Goal: Transaction & Acquisition: Purchase product/service

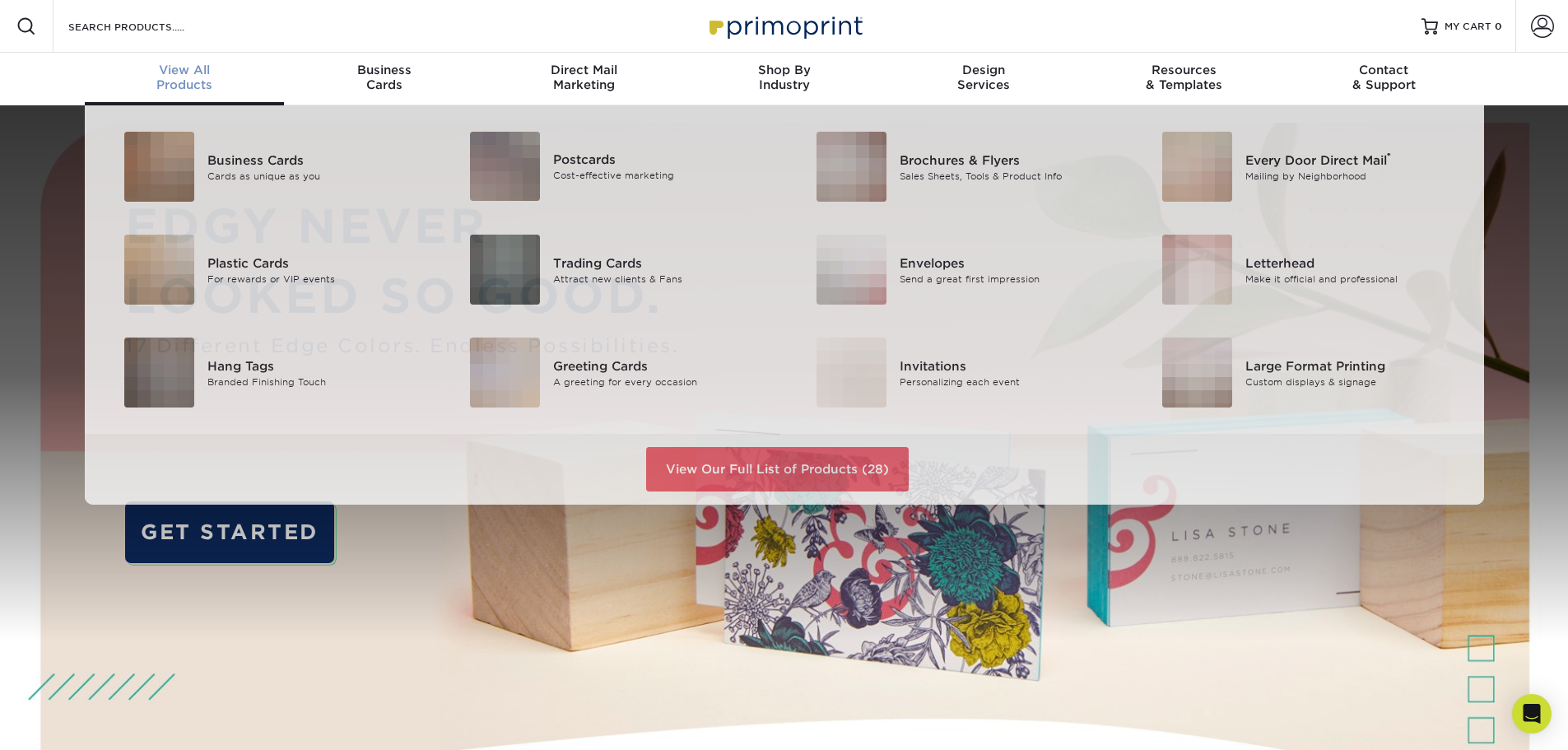
click at [176, 79] on div "View All Products" at bounding box center [184, 77] width 200 height 30
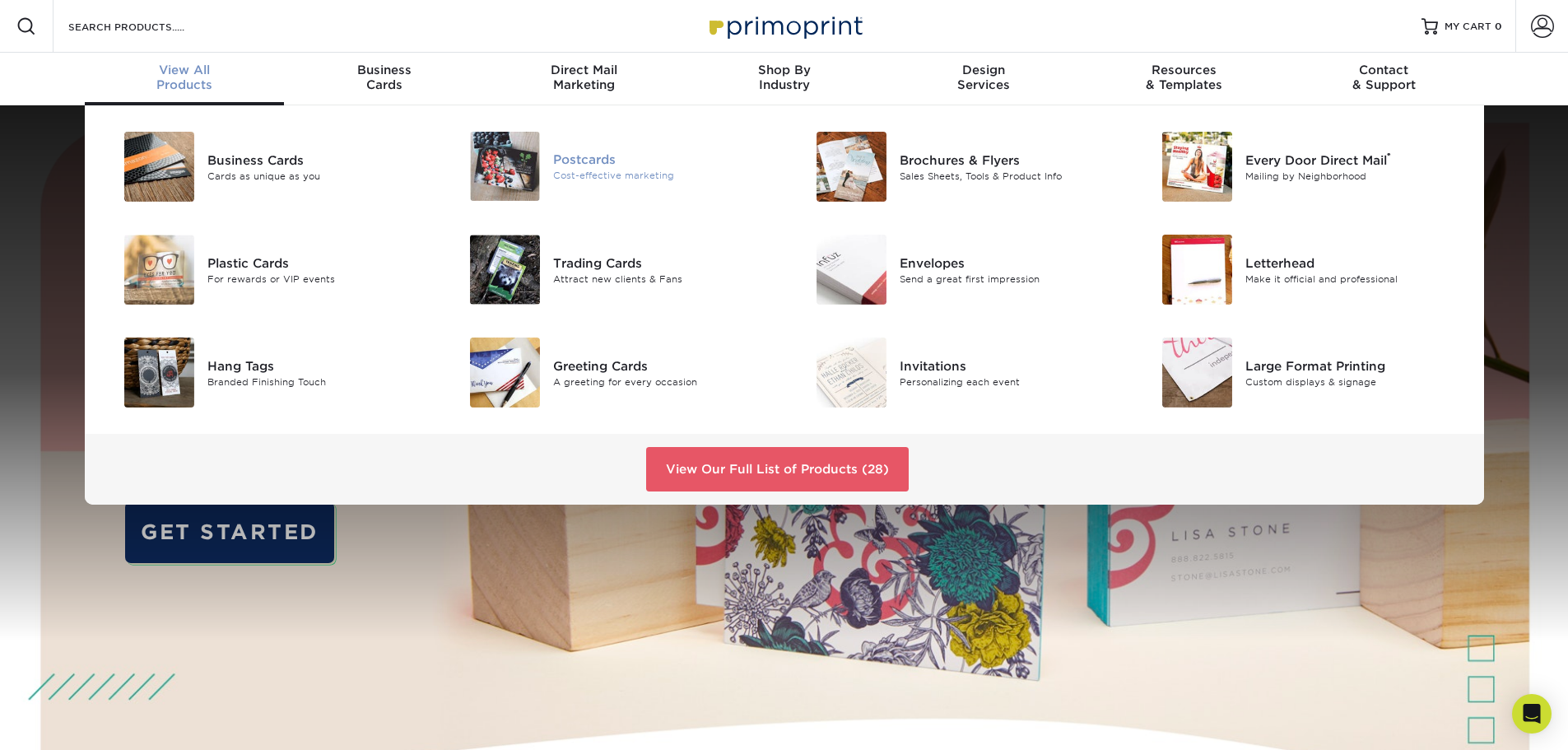
click at [556, 177] on div "Cost-effective marketing" at bounding box center [662, 175] width 219 height 14
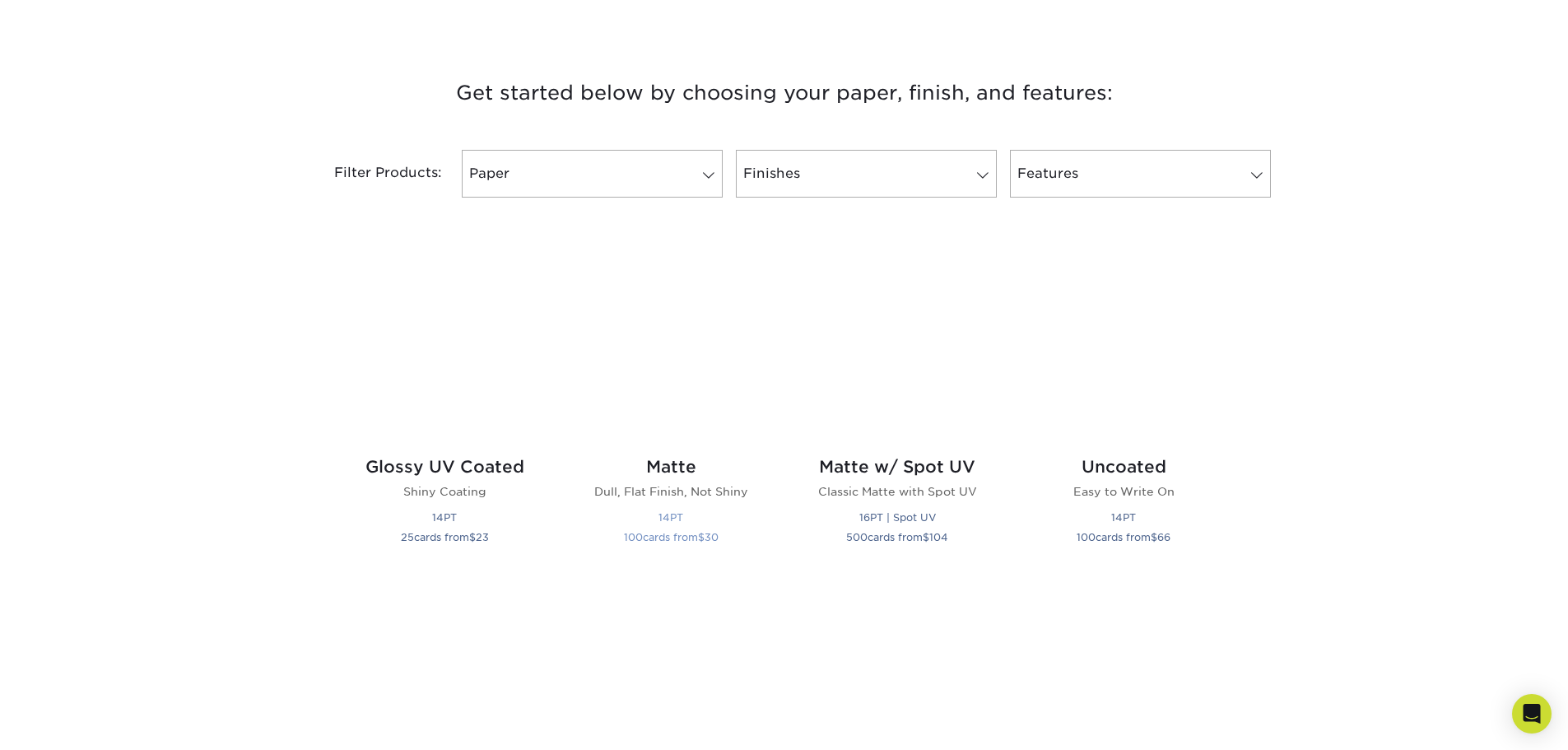
scroll to position [576, 0]
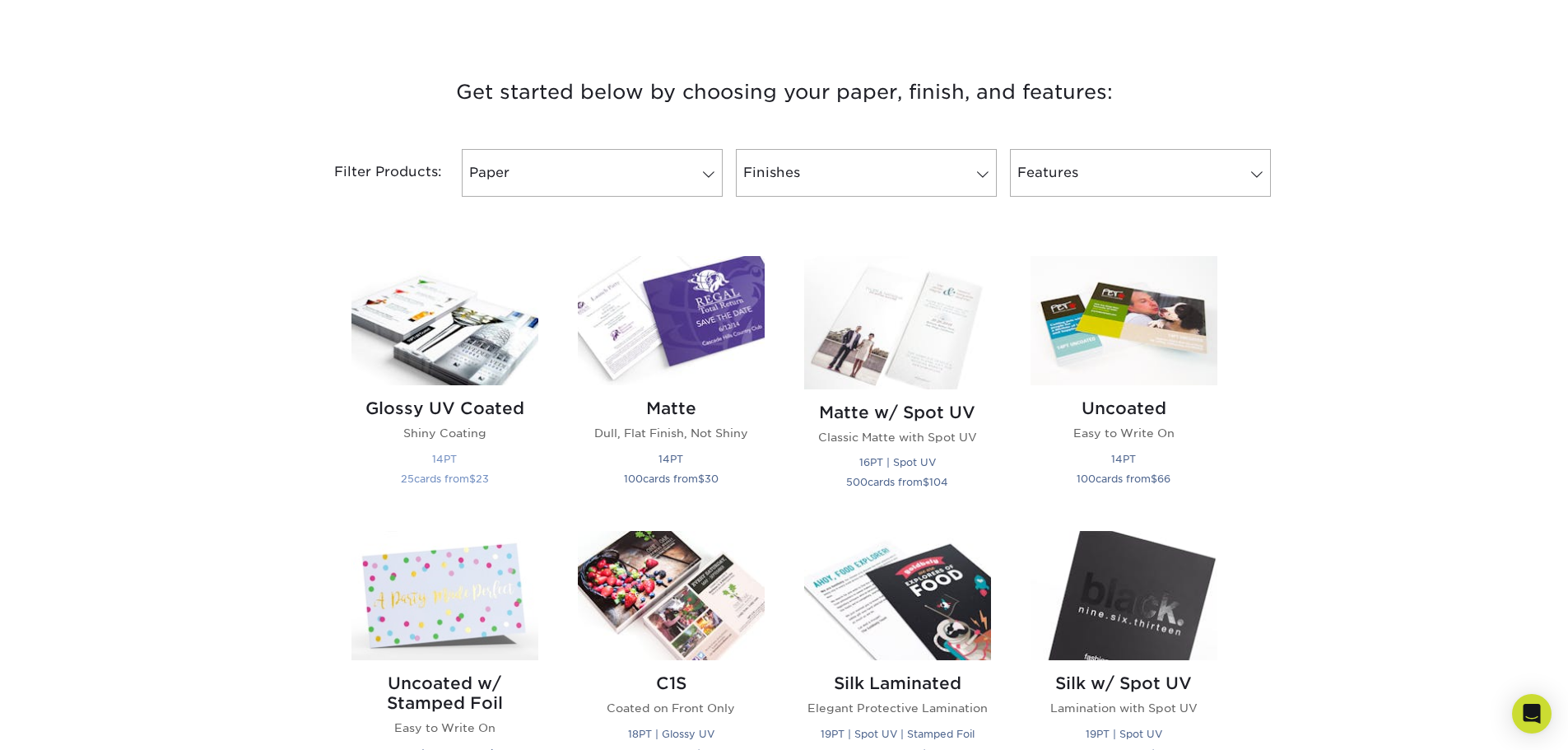
click at [513, 389] on div "Glossy UV Coated Shiny Coating 14PT 25 cards from $ 23" at bounding box center [445, 446] width 187 height 122
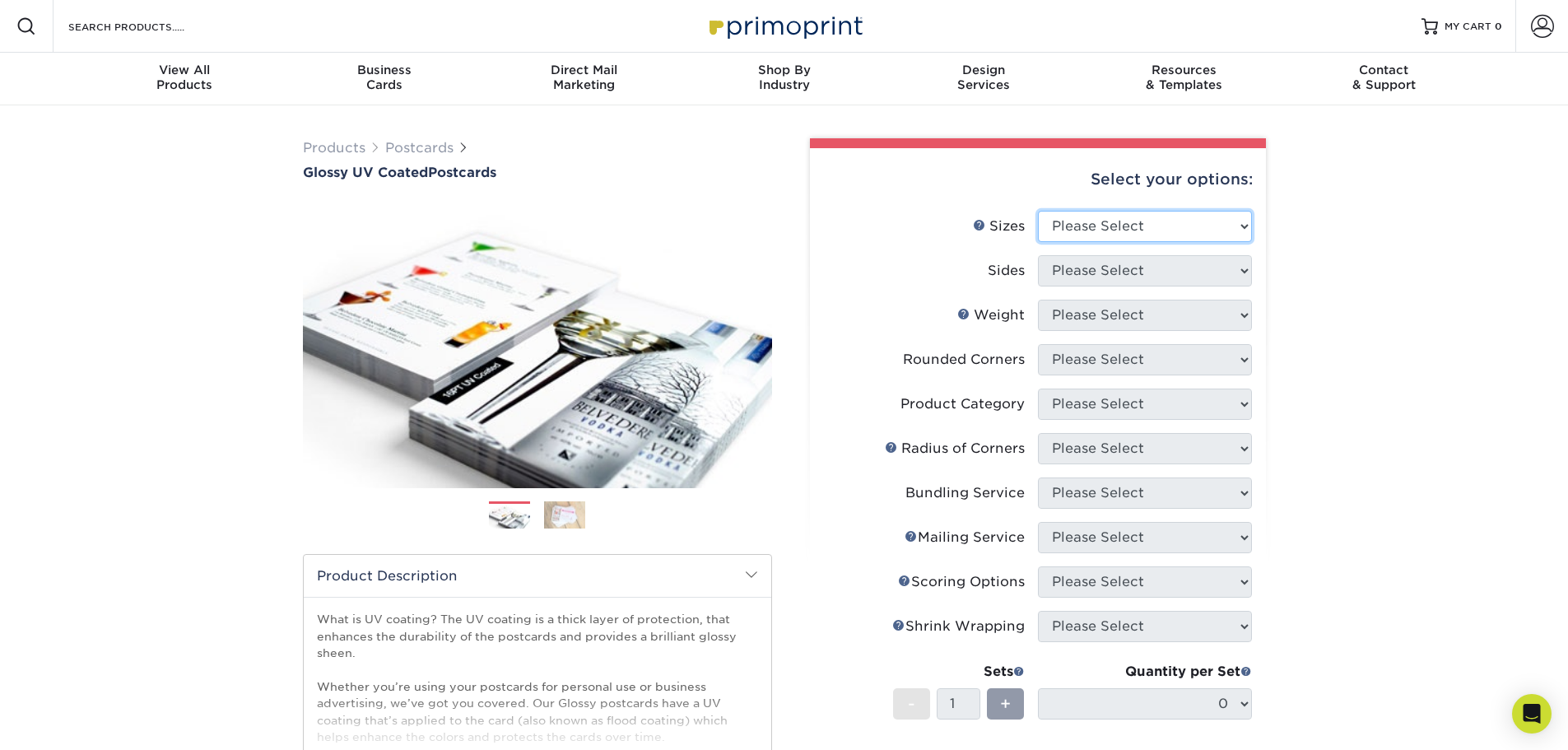
click at [1096, 228] on select "Please Select 1.5" x 7" 2" x 4" 2" x 6" 2" x 7" 2" x 8" 2.12" x 5.5" 2.12" x 5.…" at bounding box center [1144, 226] width 214 height 31
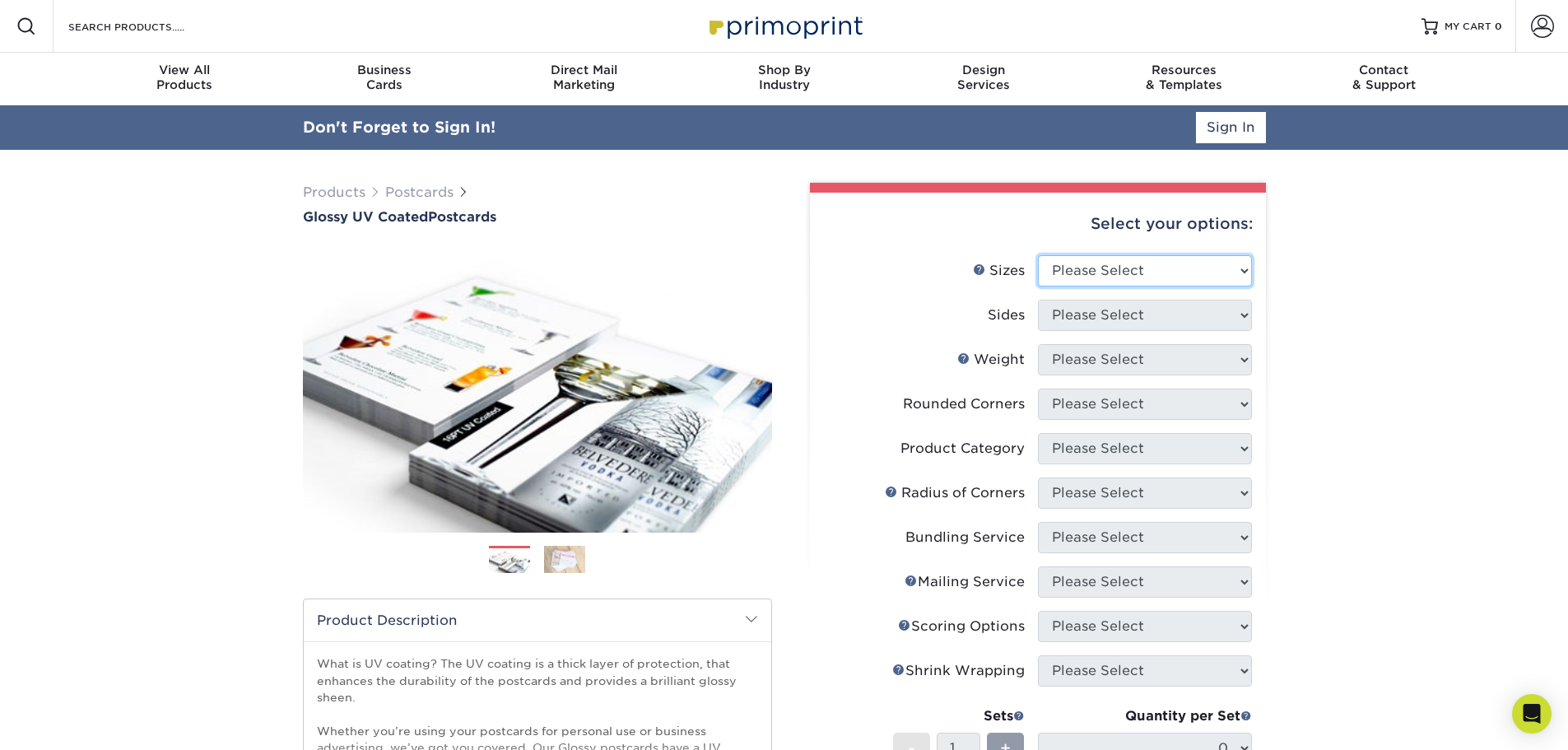
select select "4.00x6.00"
click at [1037, 255] on select "Please Select 1.5" x 7" 2" x 4" 2" x 6" 2" x 7" 2" x 8" 2.12" x 5.5" 2.12" x 5.…" at bounding box center [1144, 270] width 214 height 31
click at [1134, 318] on select "Please Select Print Both Sides Print Front Only" at bounding box center [1144, 315] width 214 height 31
select select "13abbda7-1d64-4f25-8bb2-c179b224825d"
click at [1037, 299] on select "Please Select Print Both Sides Print Front Only" at bounding box center [1144, 315] width 214 height 31
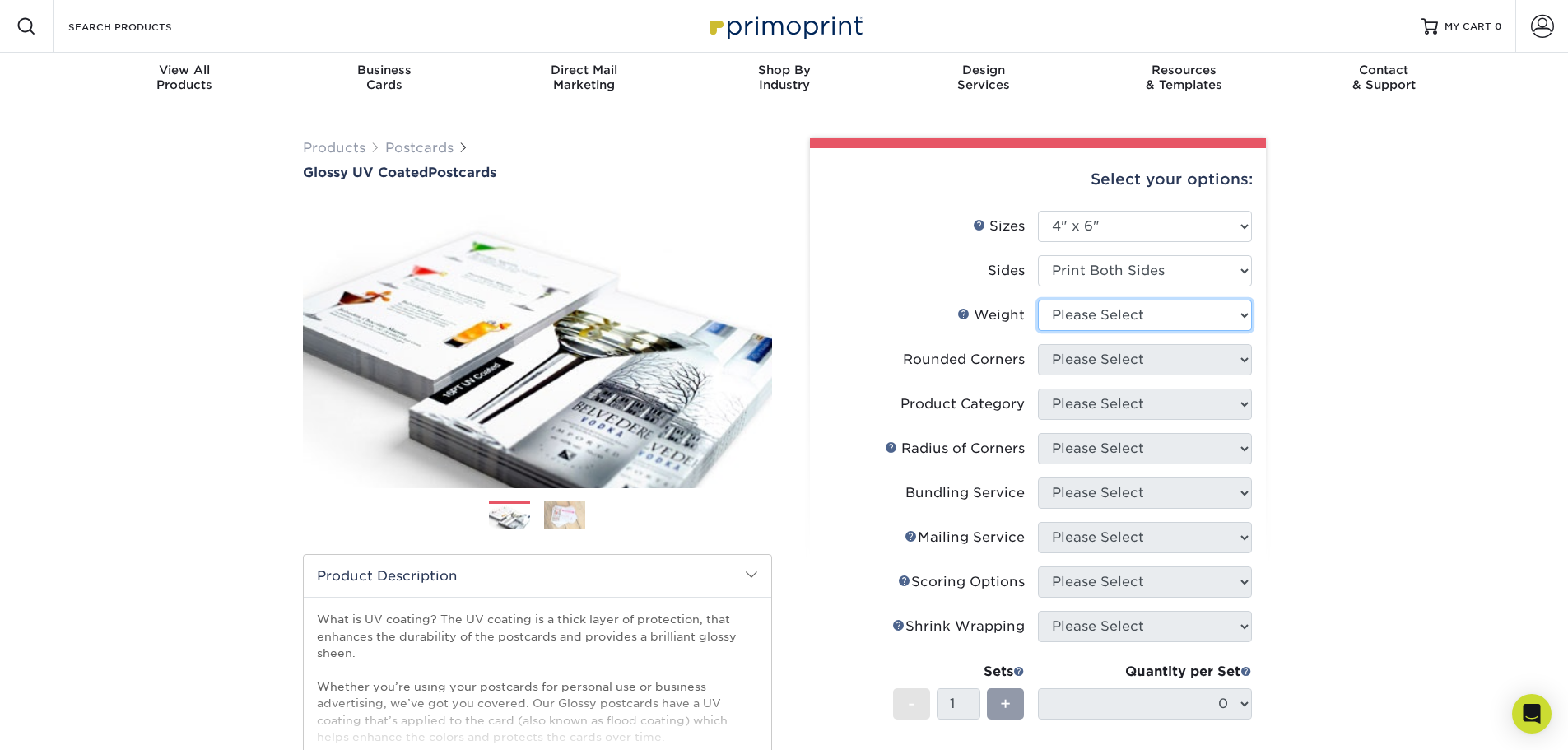
click at [1142, 310] on select "Please Select 14PT 16PT 18PT C1S" at bounding box center [1144, 315] width 214 height 31
select select "14PT"
click at [1037, 299] on select "Please Select 14PT 16PT 18PT C1S" at bounding box center [1144, 315] width 214 height 31
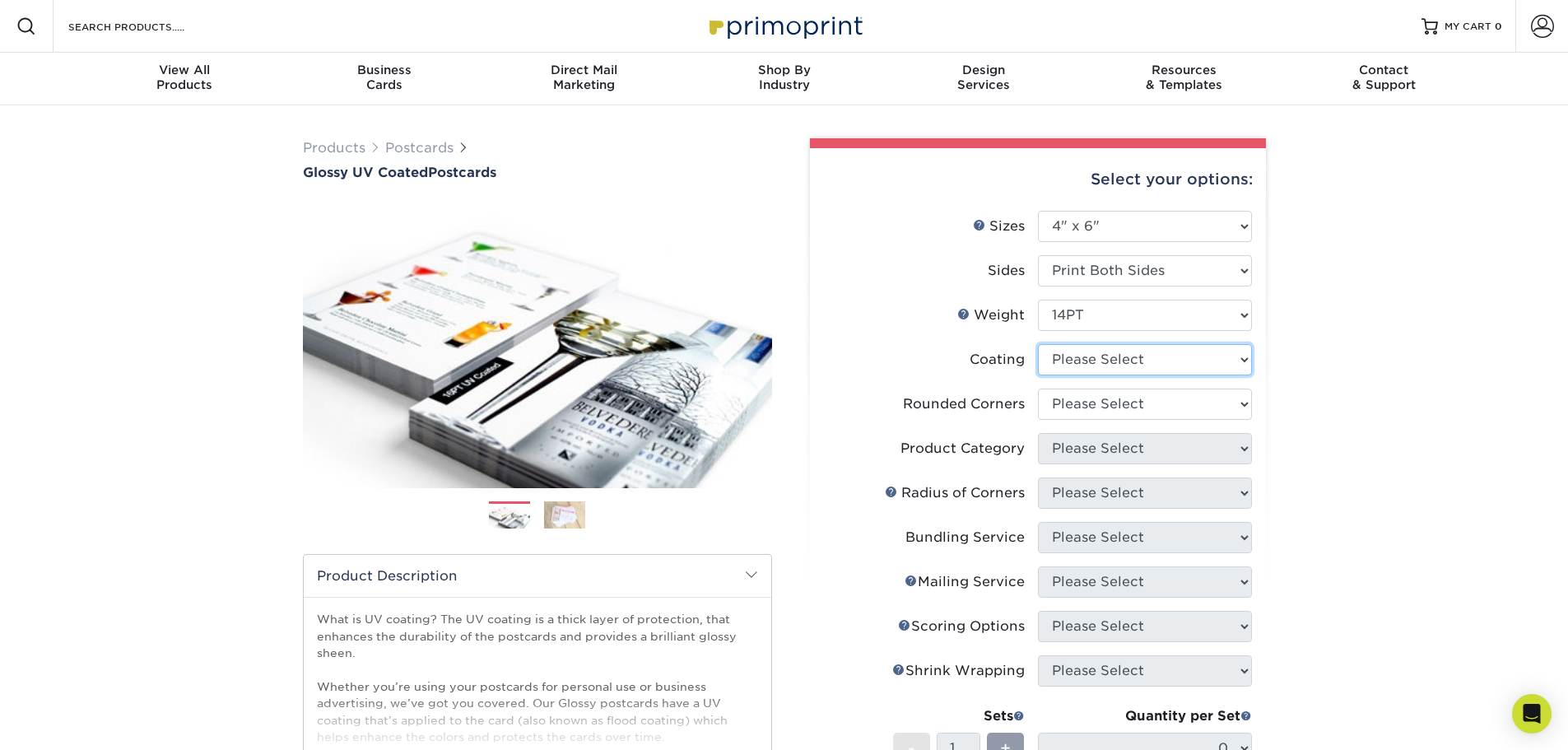
click at [1131, 359] on select at bounding box center [1144, 359] width 214 height 31
select select "ae367451-b2b8-45df-a344-0f05b6a12993"
click at [1037, 344] on select at bounding box center [1144, 359] width 214 height 31
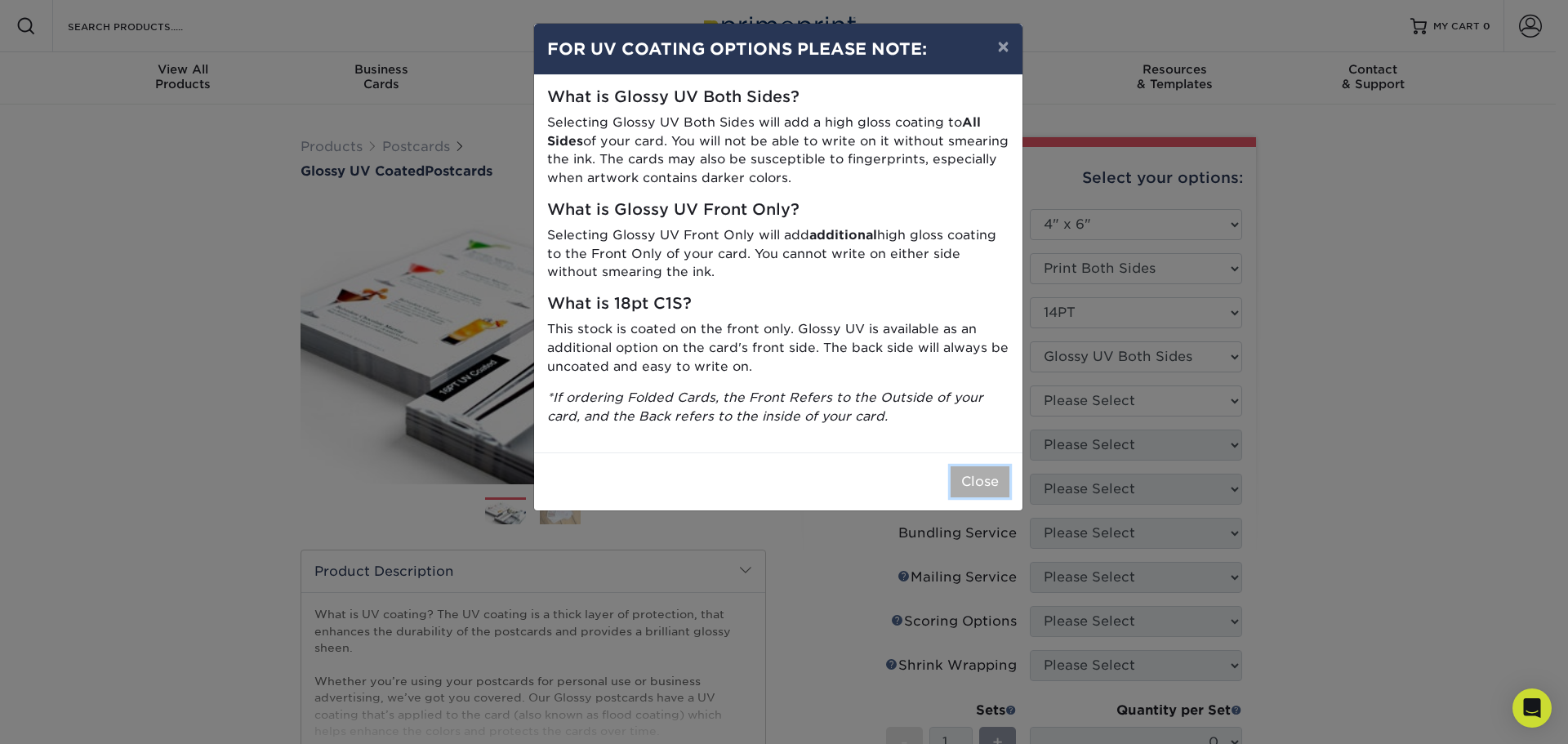
click at [972, 484] on button "Close" at bounding box center [979, 481] width 58 height 31
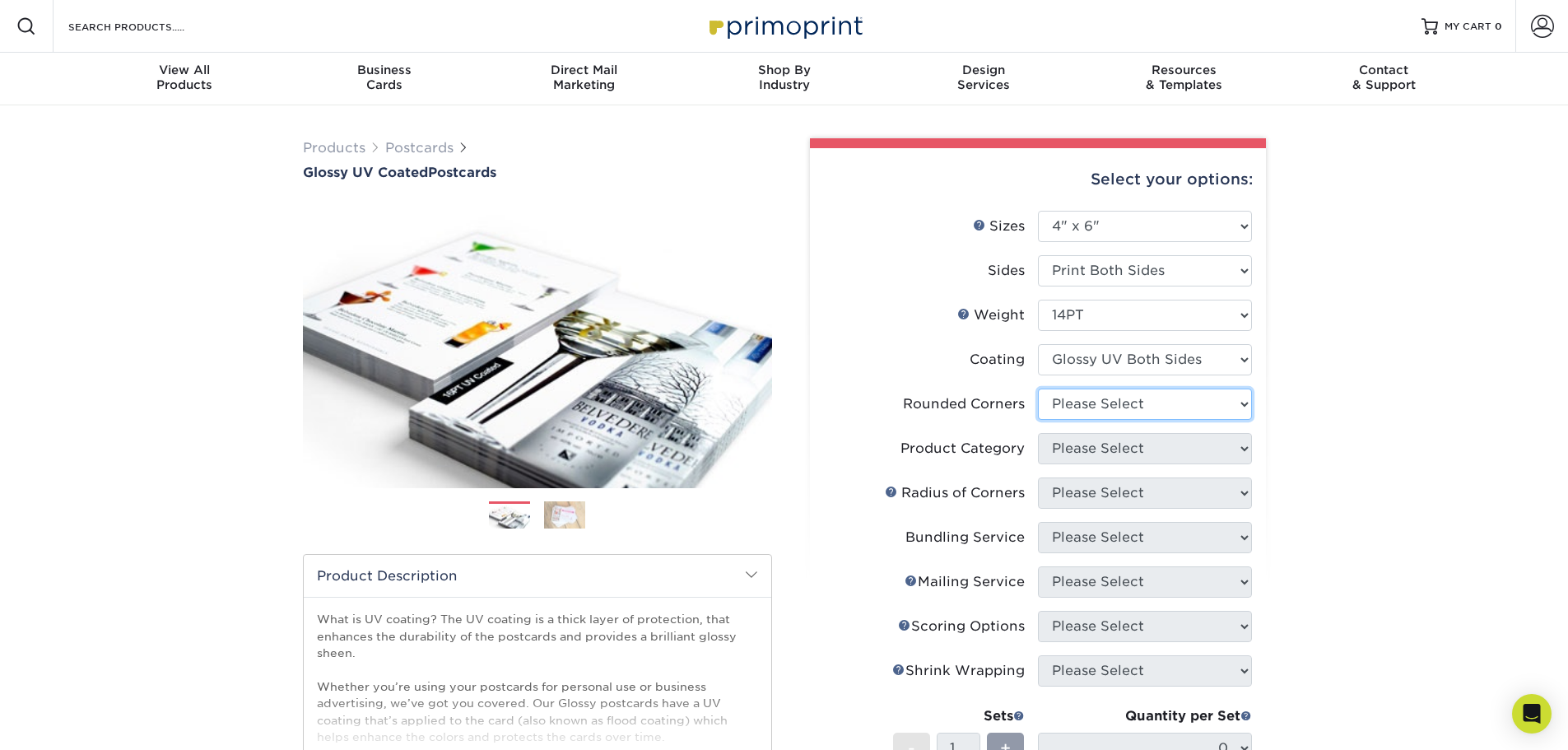
click at [1170, 414] on select "Please Select Yes - Round 4 Corners No" at bounding box center [1144, 404] width 214 height 31
select select "0"
click at [1037, 388] on select "Please Select Yes - Round 4 Corners No" at bounding box center [1144, 404] width 214 height 31
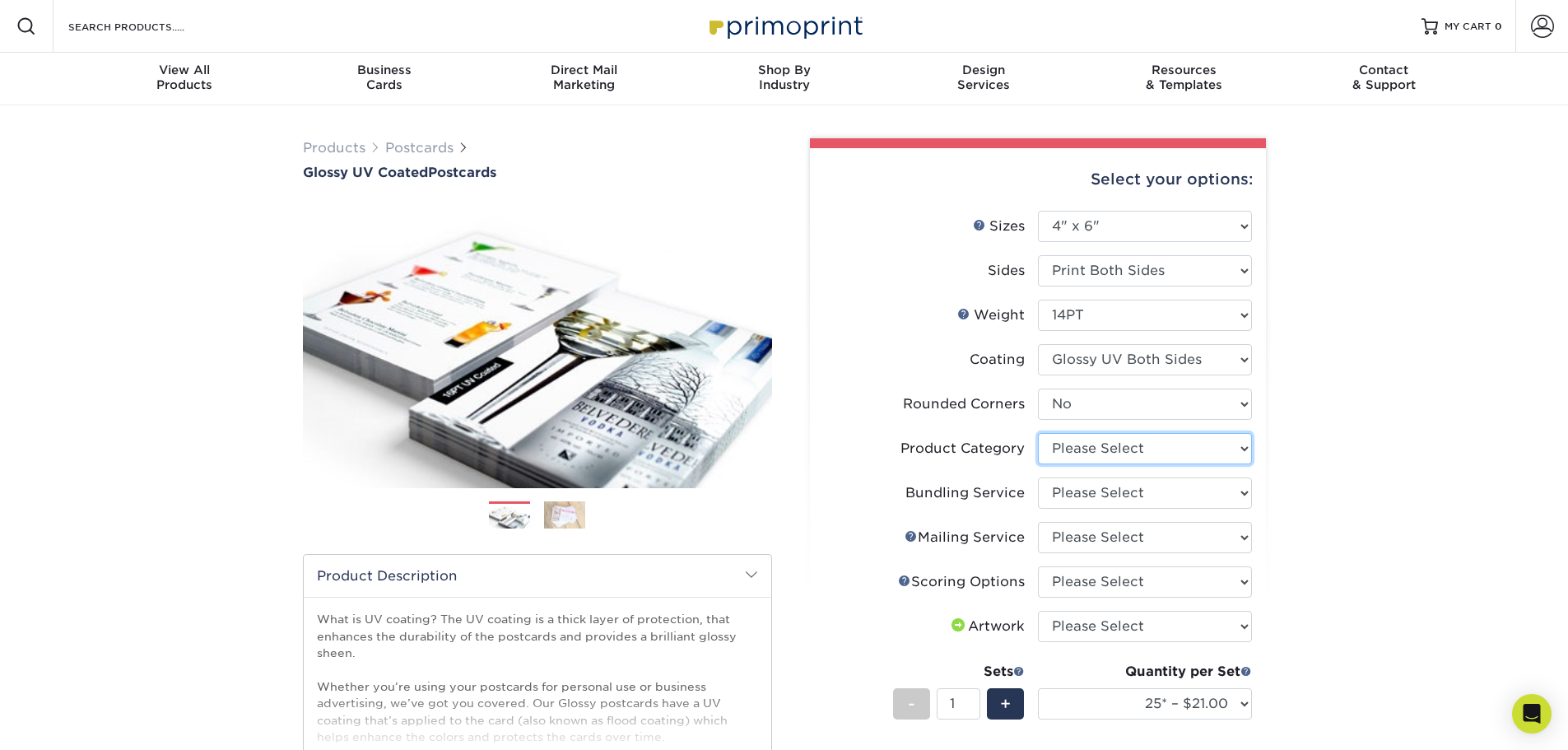
click at [1167, 450] on select "Please Select Postcards" at bounding box center [1144, 448] width 214 height 31
select select "9b7272e0-d6c8-4c3c-8e97-d3a1bcdab858"
click at [1037, 433] on select "Please Select Postcards" at bounding box center [1144, 448] width 214 height 31
click at [1158, 490] on select "Please Select No Bundling Services Yes, Bundles of 50 (+2 Days) Yes, Bundles of…" at bounding box center [1144, 492] width 214 height 31
select select "58689abb-25c0-461c-a4c3-a80b627d6649"
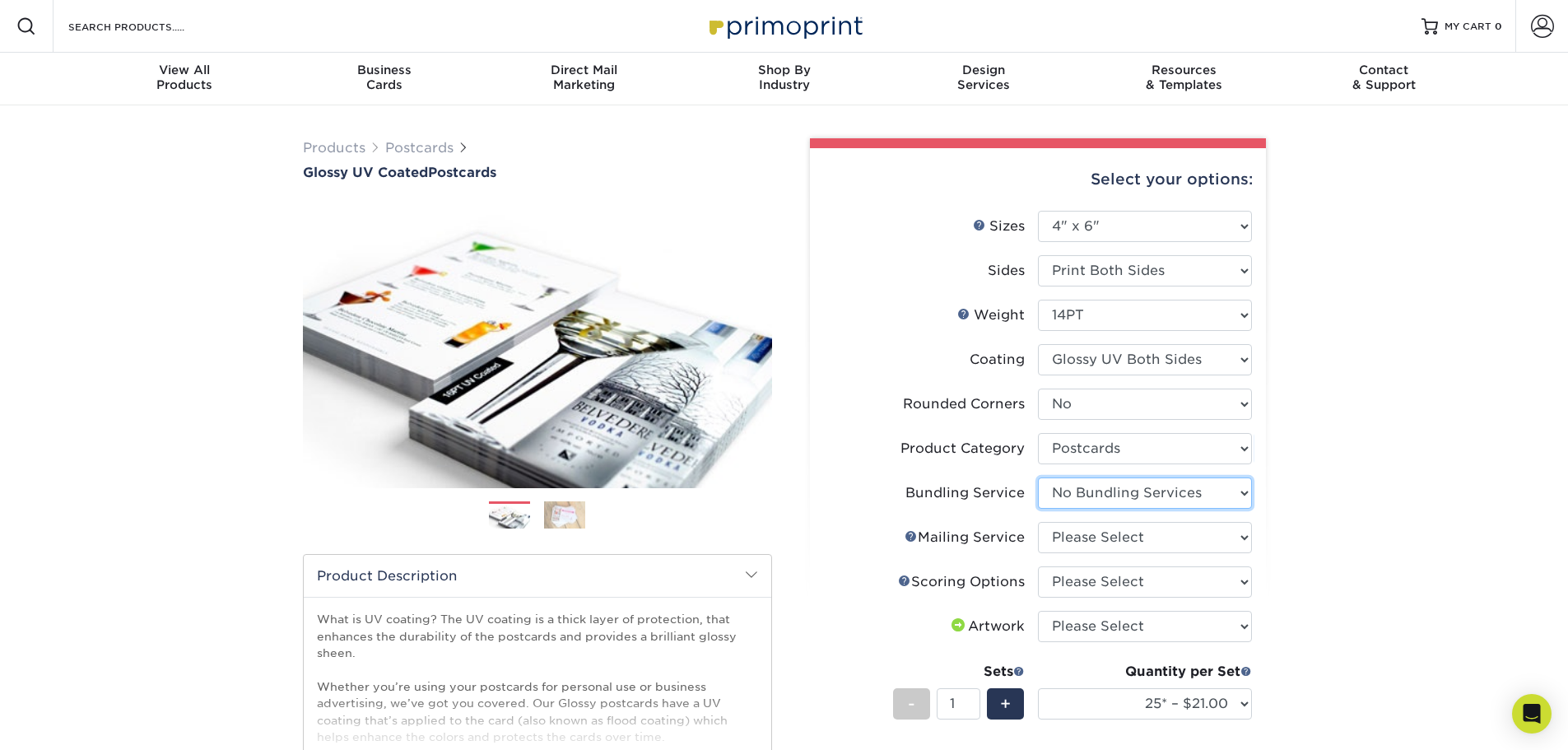
click at [1037, 477] on select "Please Select No Bundling Services Yes, Bundles of 50 (+2 Days) Yes, Bundles of…" at bounding box center [1144, 492] width 214 height 31
click at [1160, 540] on select "Please Select No Direct Mailing Service No, I will mail/stamp/imprint Direct Ma…" at bounding box center [1144, 537] width 214 height 31
select select "3e5e9bdd-d78a-4c28-a41d-fe1407925ca6"
click at [1037, 521] on select "Please Select No Direct Mailing Service No, I will mail/stamp/imprint Direct Ma…" at bounding box center [1144, 537] width 214 height 31
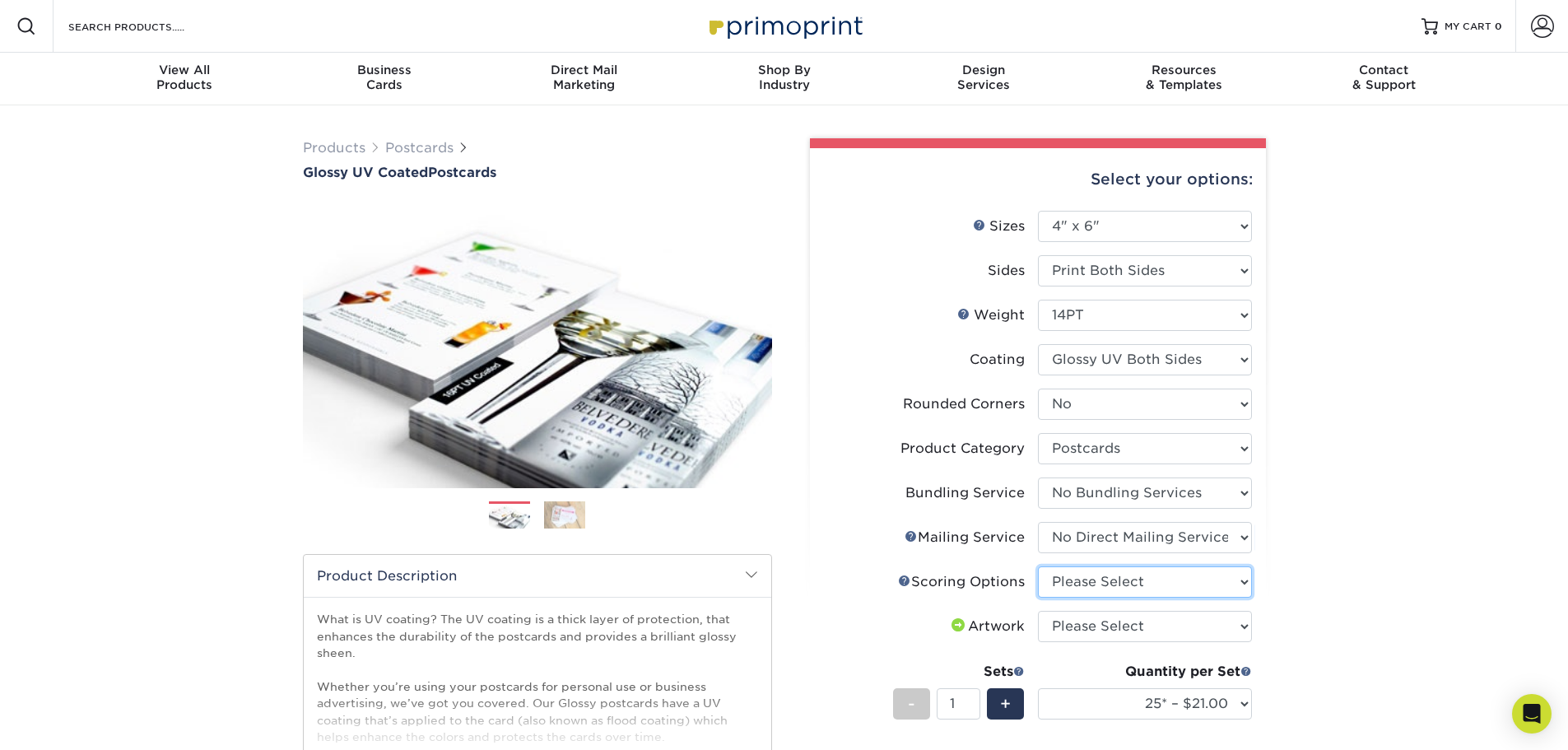
click at [1160, 577] on select "Please Select No Scoring One Score" at bounding box center [1144, 581] width 214 height 31
select select "16ebe401-5398-422d-8cb0-f3adbb82deb5"
click at [1037, 566] on select "Please Select No Scoring One Score" at bounding box center [1144, 581] width 214 height 31
click at [1137, 629] on select "Please Select I will upload files I need a design - $150" at bounding box center [1144, 626] width 214 height 31
select select "upload"
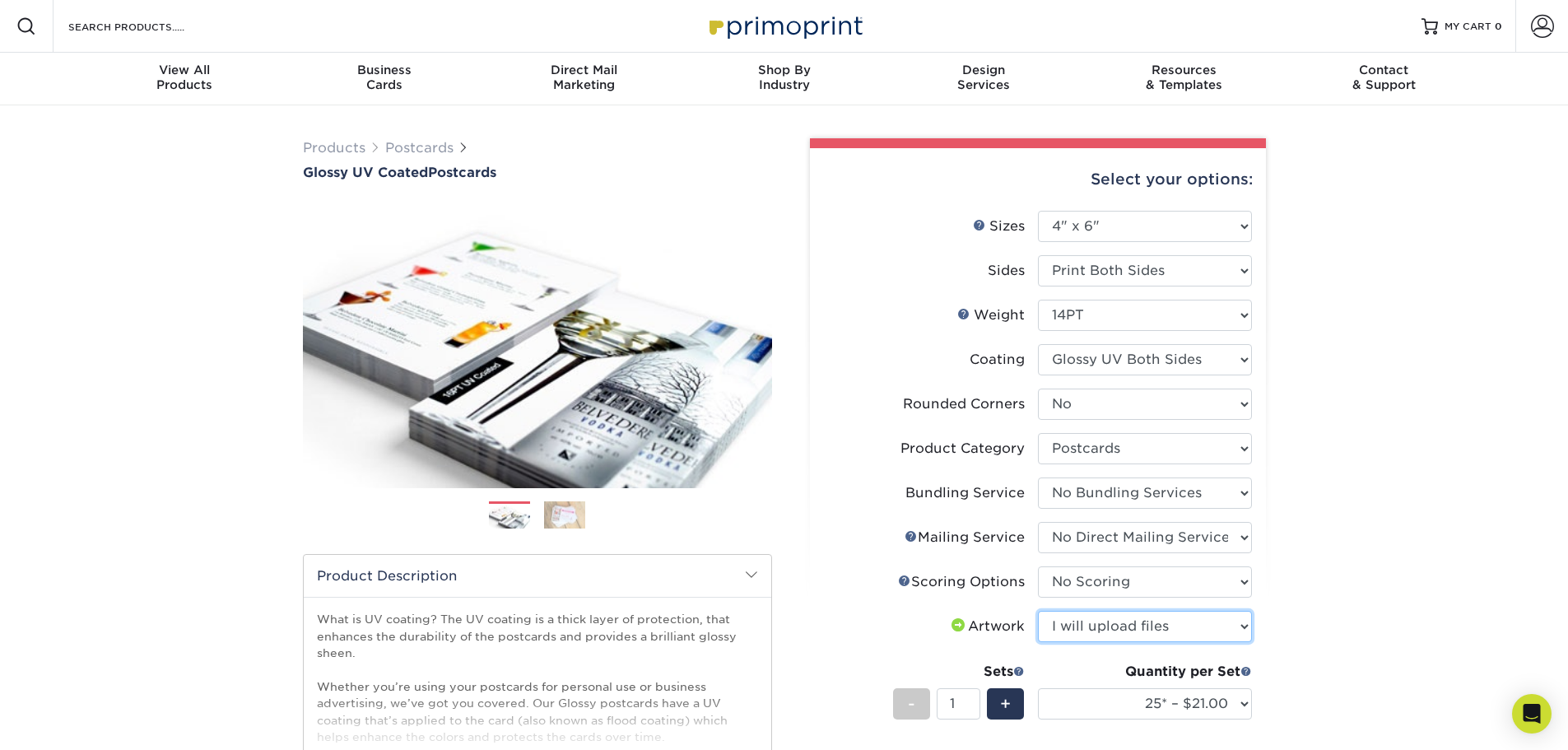
click at [1037, 610] on select "Please Select I will upload files I need a design - $150" at bounding box center [1144, 626] width 214 height 31
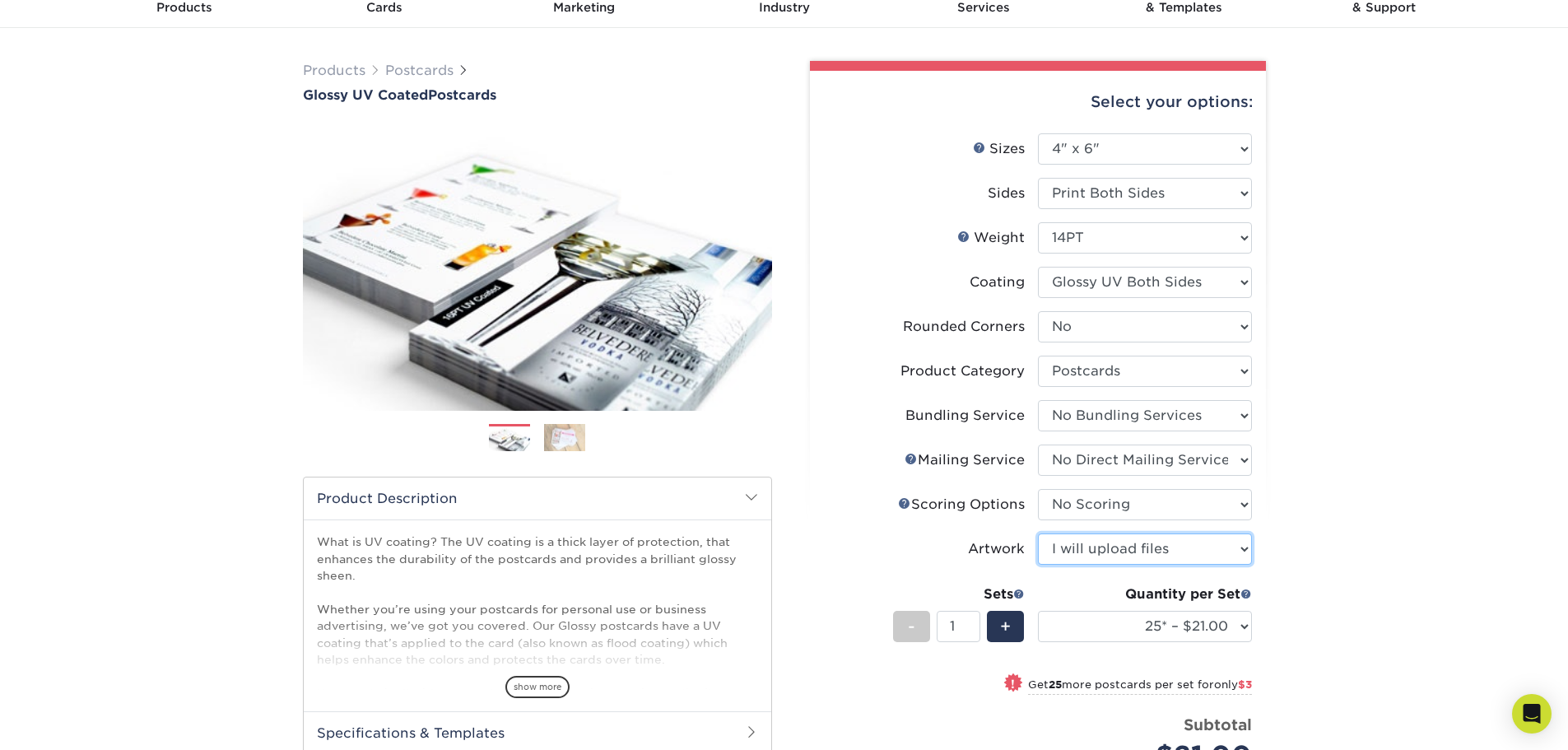
scroll to position [329, 0]
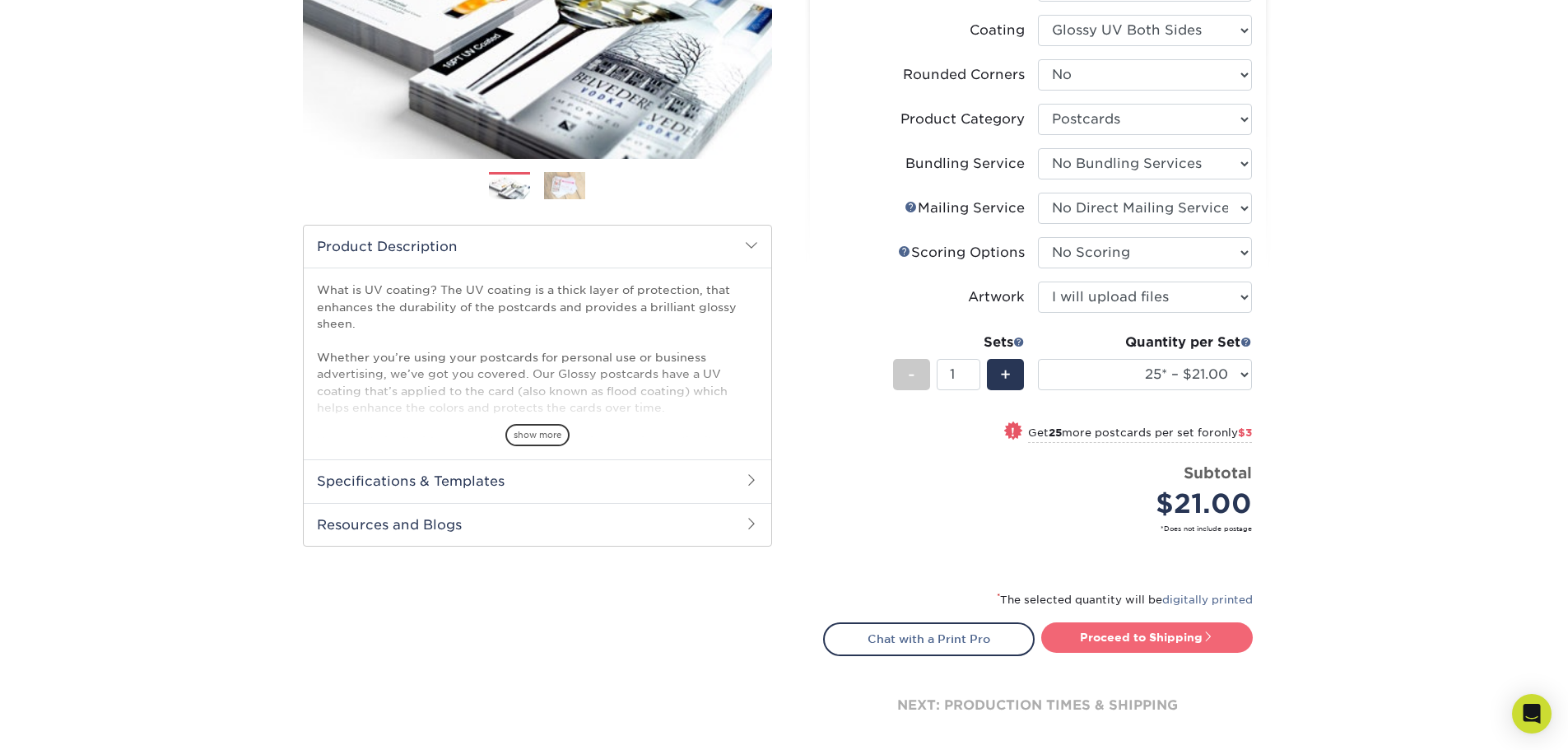
click at [1091, 633] on link "Proceed to Shipping" at bounding box center [1146, 637] width 211 height 30
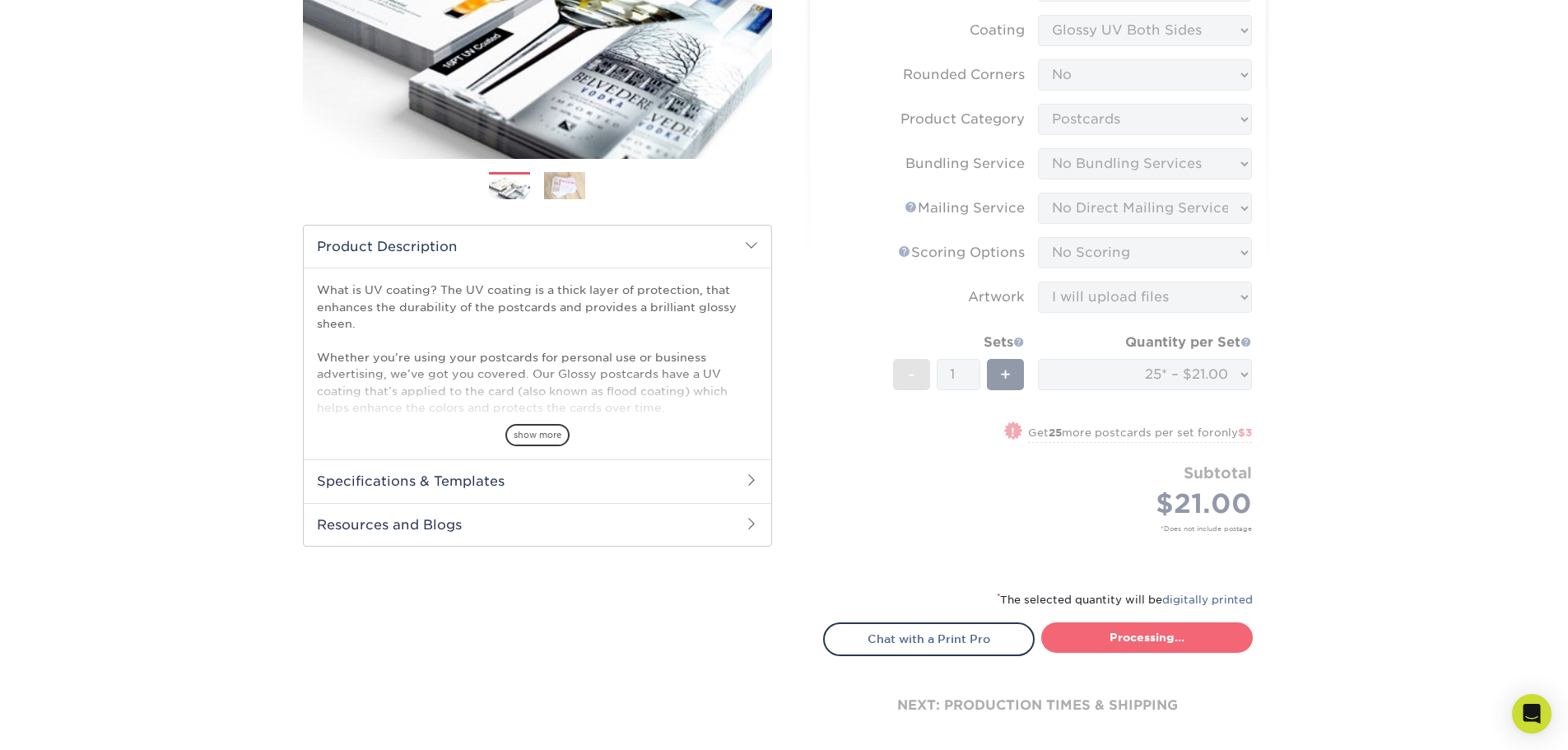
type input "Set 1"
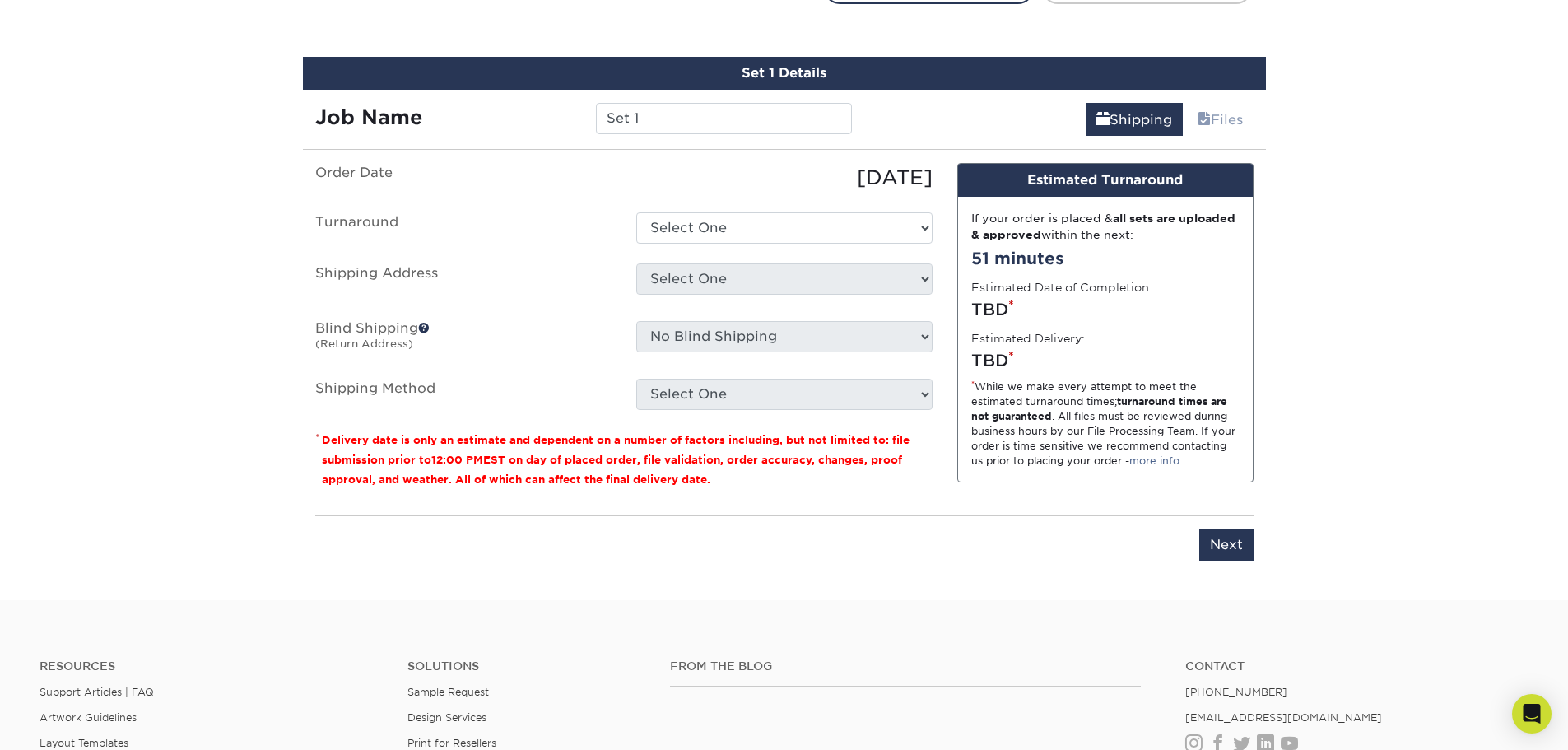
scroll to position [997, 0]
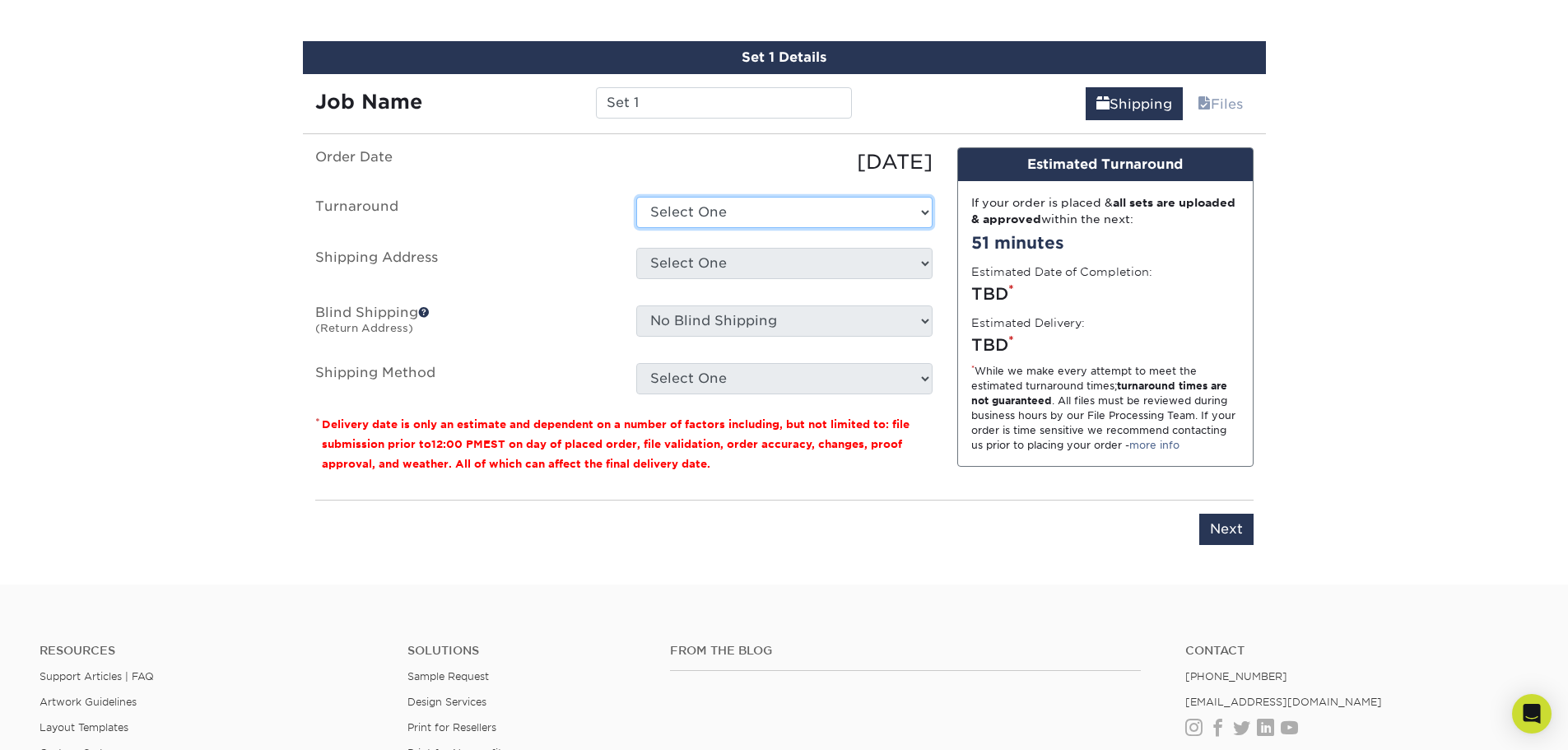
click at [689, 210] on select "Select One 2-4 Business Days 2 Day Next Business Day" at bounding box center [784, 212] width 297 height 31
select select "d7663503-4780-4ed9-8b0d-73e39d0f372b"
click at [637, 197] on select "Select One 2-4 Business Days 2 Day Next Business Day" at bounding box center [784, 212] width 297 height 31
click at [705, 260] on select "Select One + Add New Address - Login" at bounding box center [784, 263] width 297 height 31
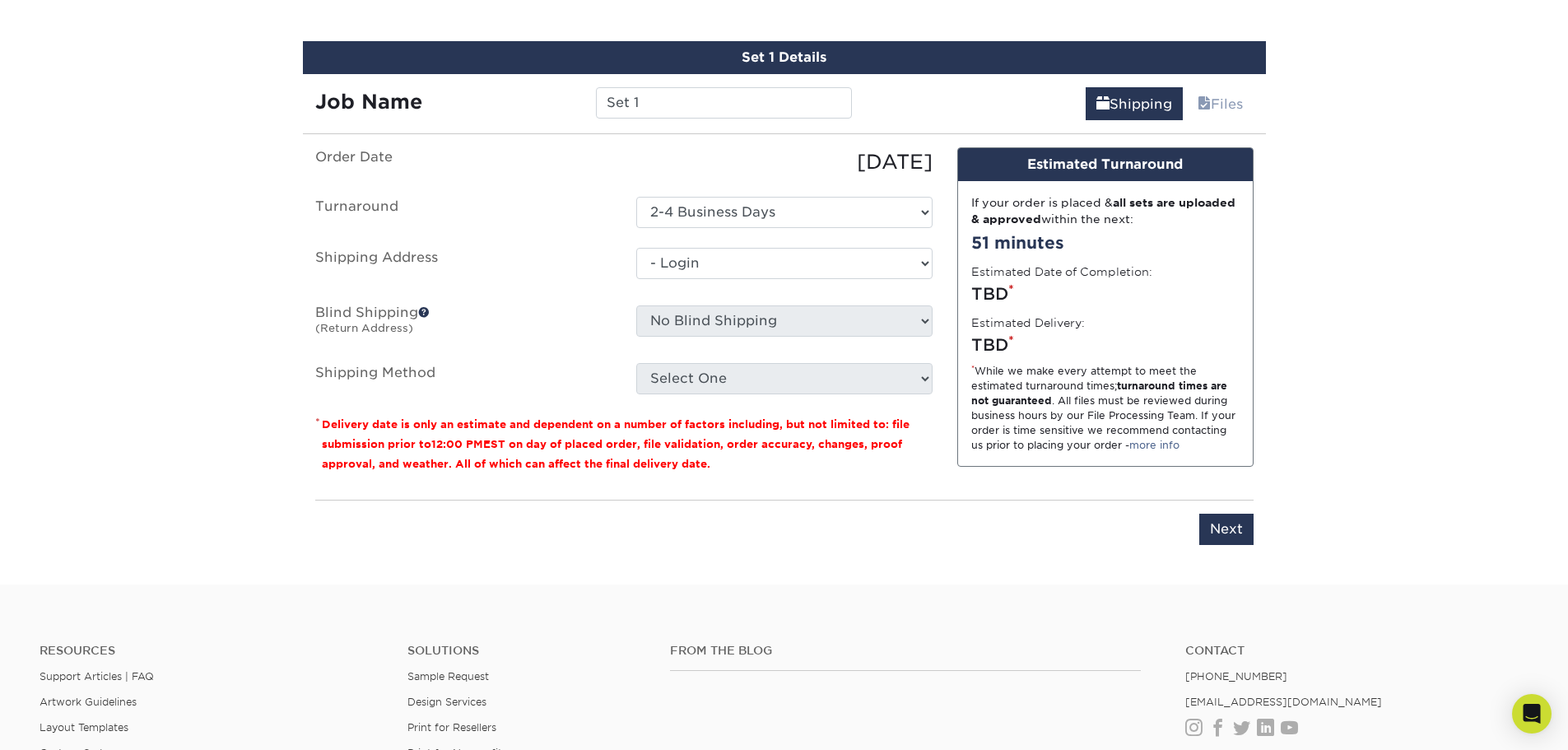
click at [637, 279] on select "Select One + Add New Address - Login" at bounding box center [784, 263] width 297 height 31
select select "-1"
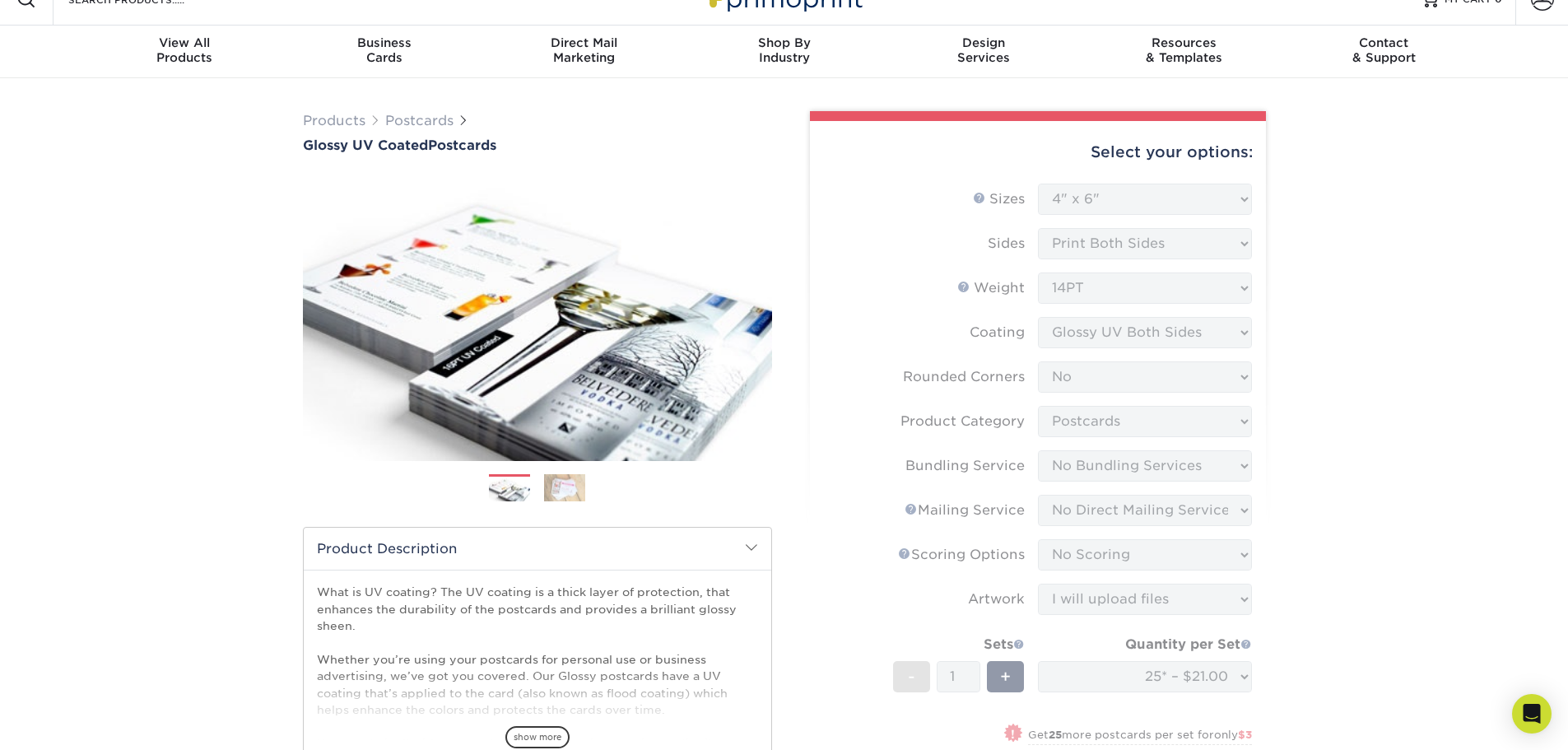
scroll to position [0, 0]
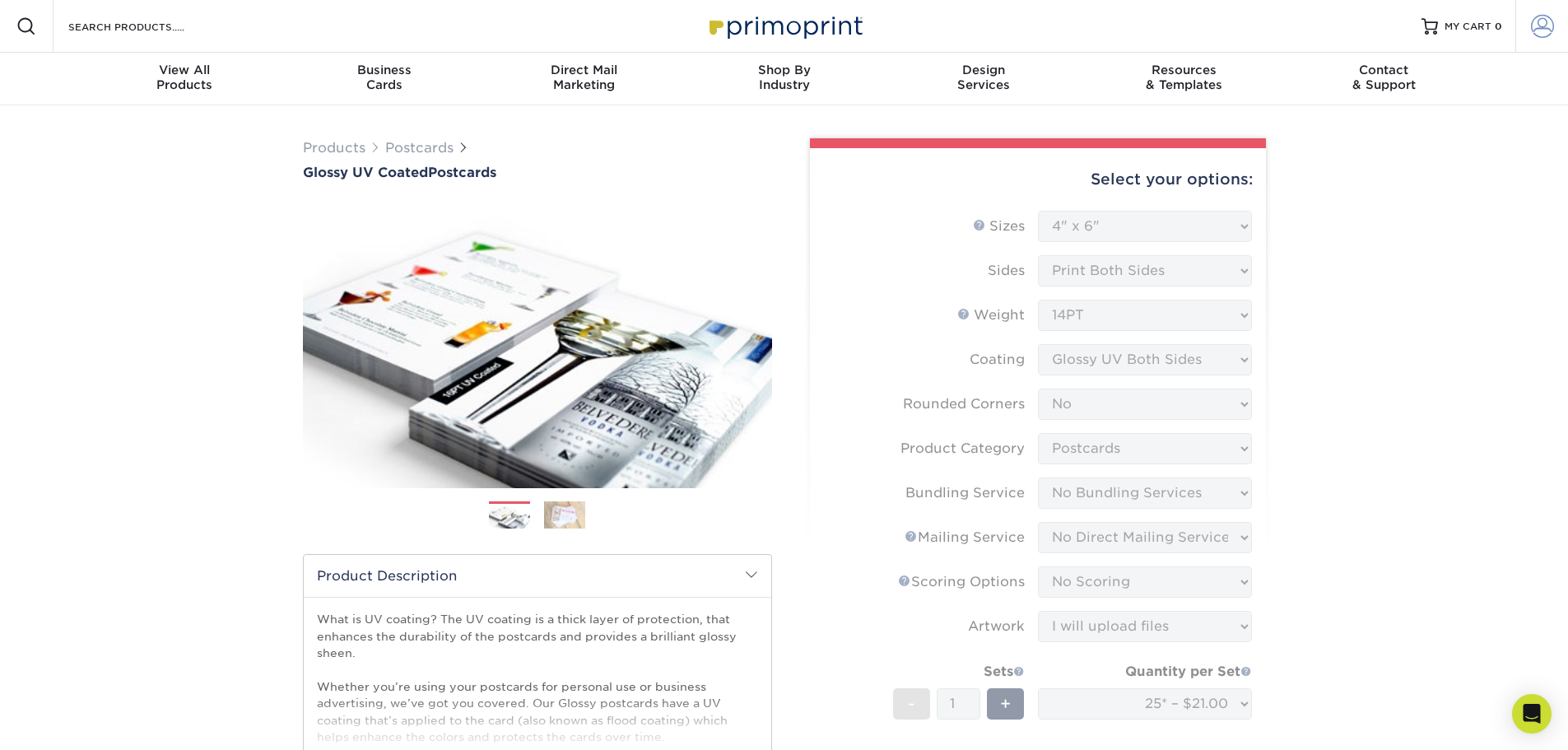
click at [1544, 28] on span at bounding box center [1542, 25] width 23 height 23
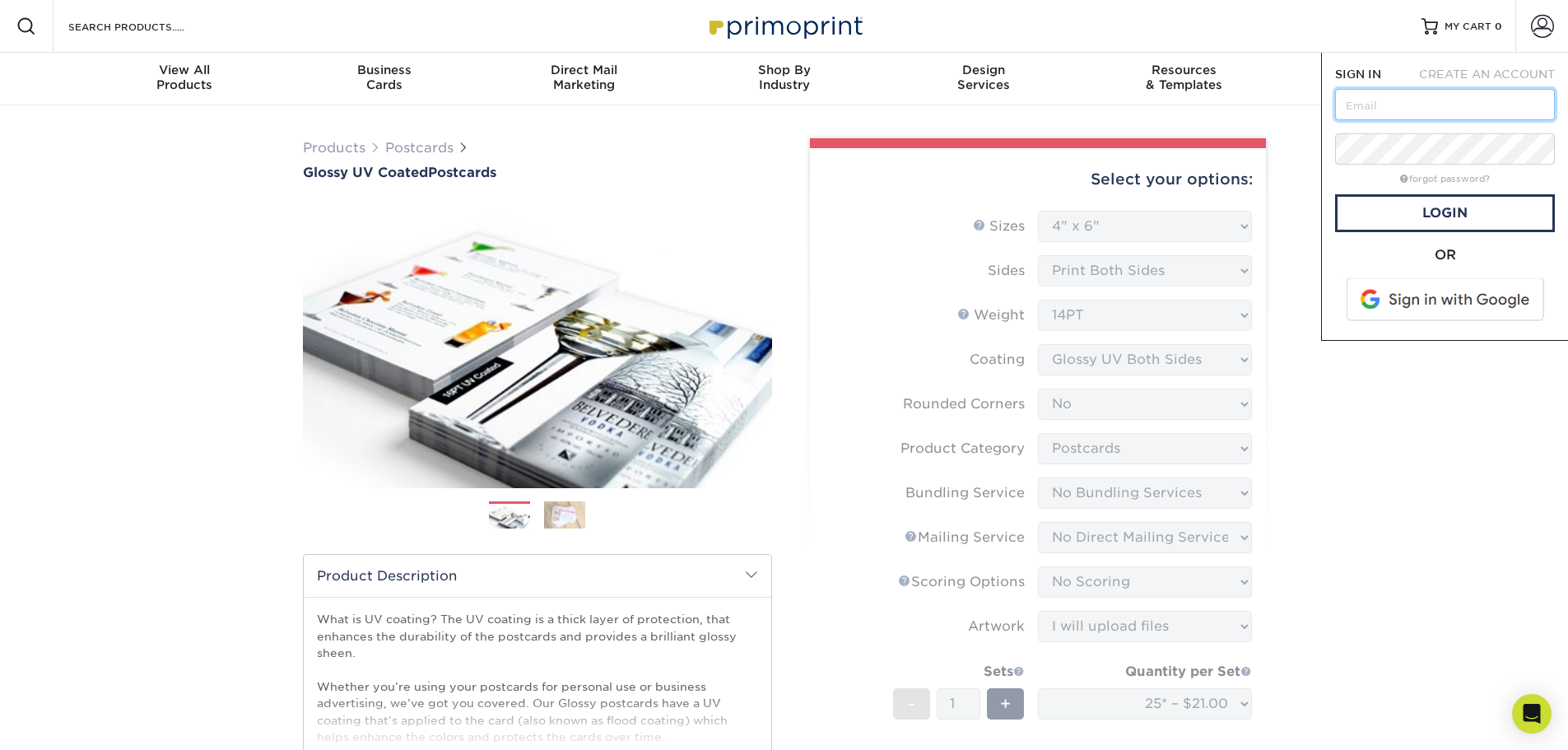
click at [1406, 112] on input "text" at bounding box center [1445, 104] width 219 height 31
type input "alexmorelrealtor@gmail.com"
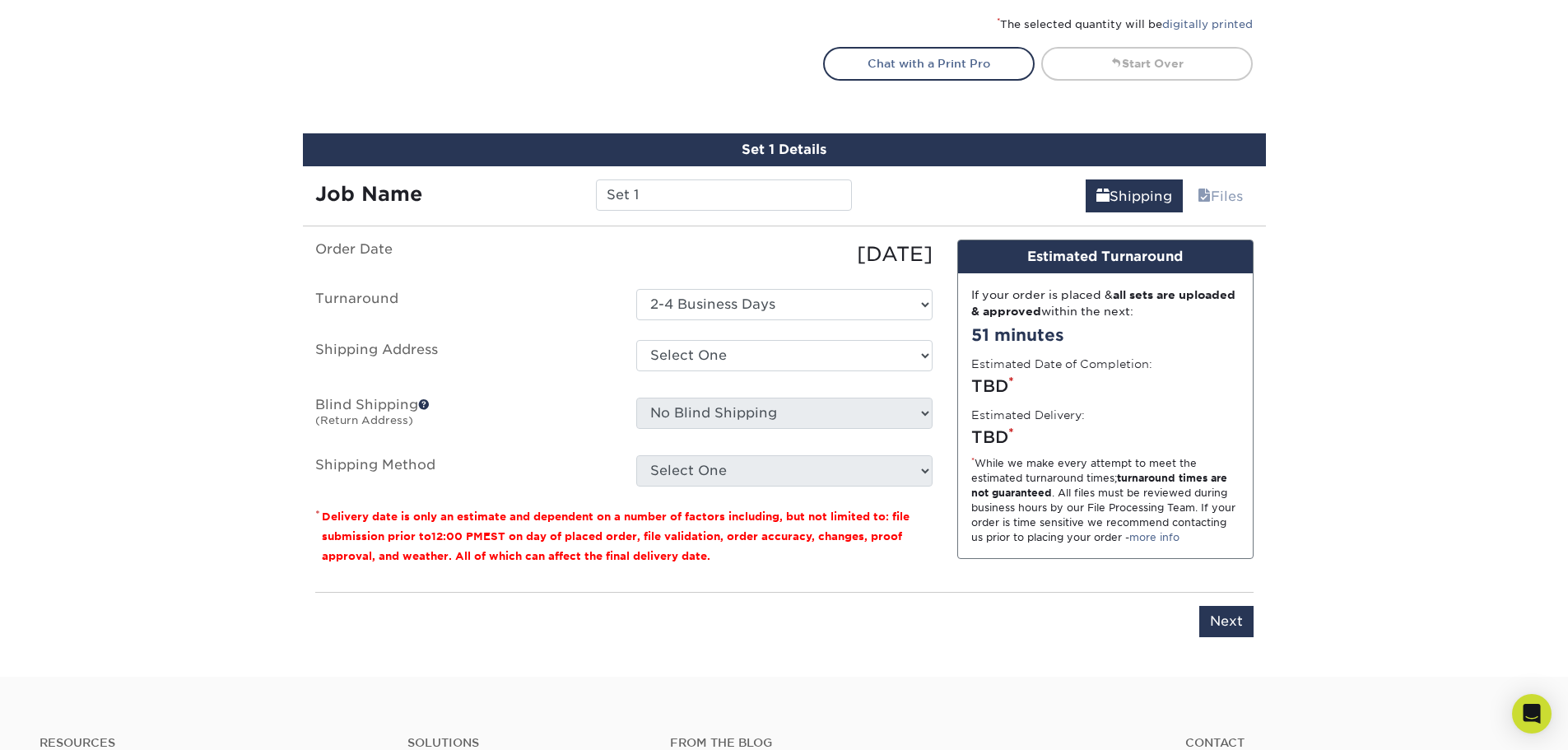
scroll to position [905, 0]
click at [760, 355] on select "Select One + Add New Address - Login" at bounding box center [784, 355] width 297 height 31
click at [637, 370] on select "Select One + Add New Address - Login" at bounding box center [784, 355] width 297 height 31
select select "-1"
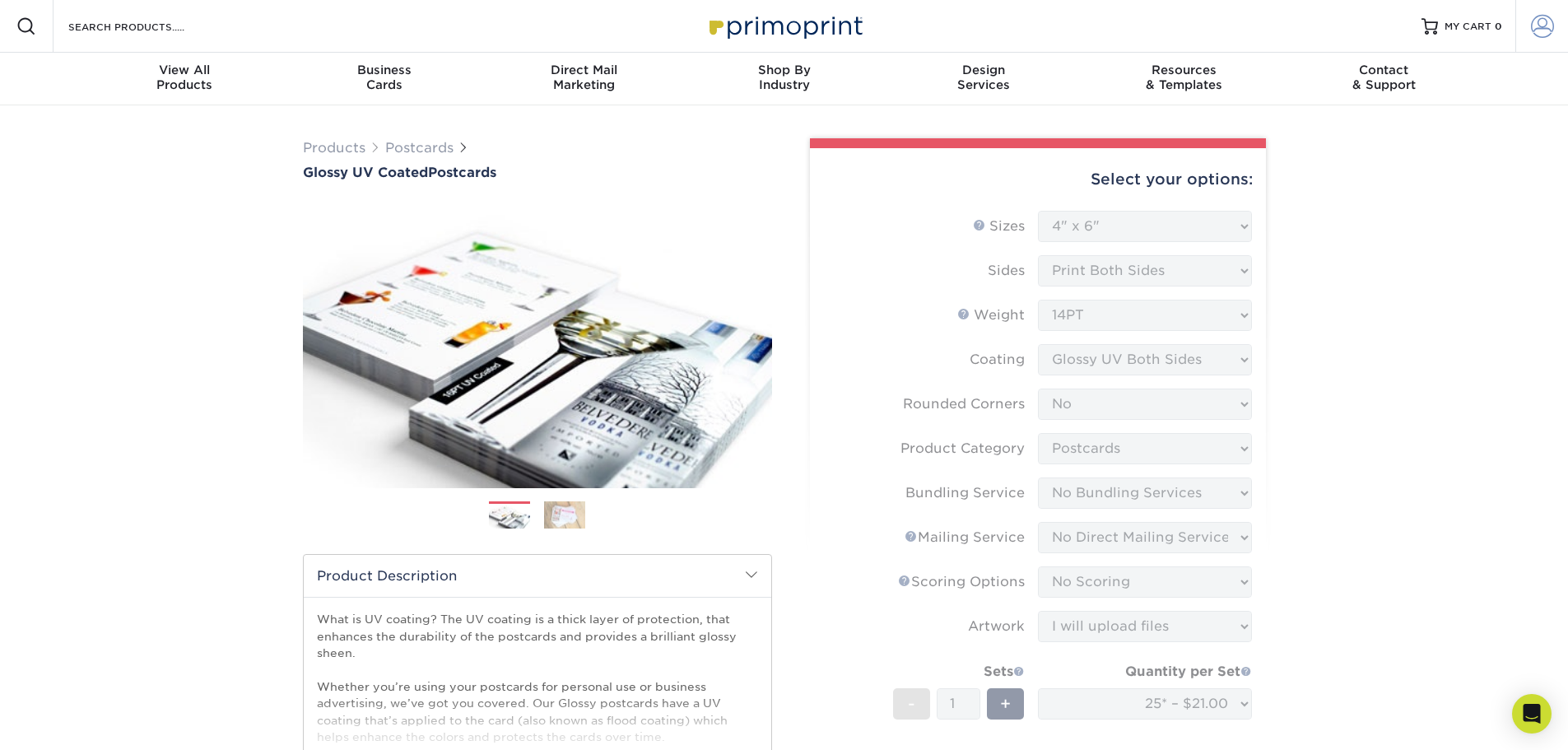
click at [1524, 34] on link "Account" at bounding box center [1542, 26] width 53 height 53
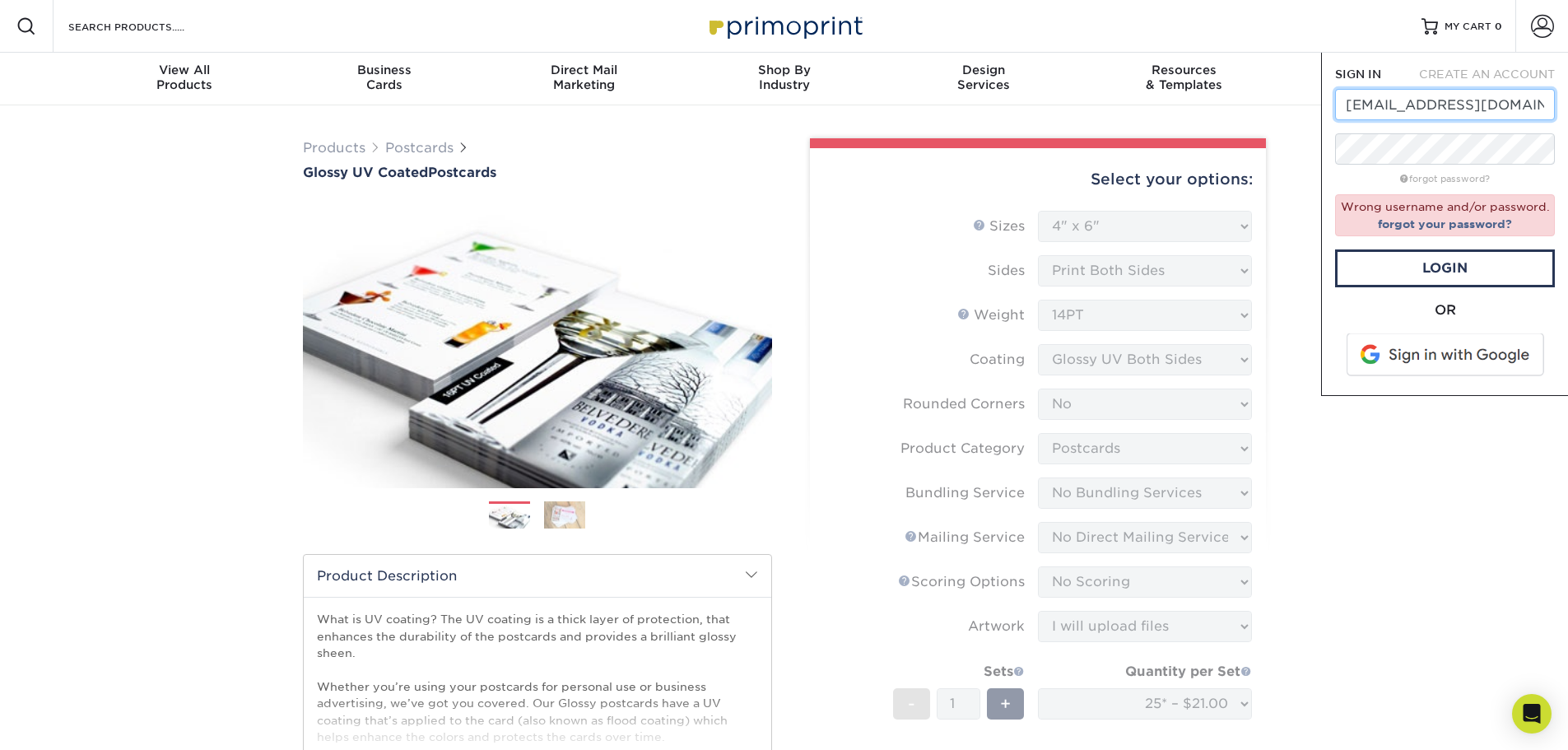
click at [1456, 106] on input "alexmorelrealtor@gmail.com" at bounding box center [1445, 104] width 219 height 31
click at [1503, 268] on link "Login" at bounding box center [1445, 268] width 219 height 38
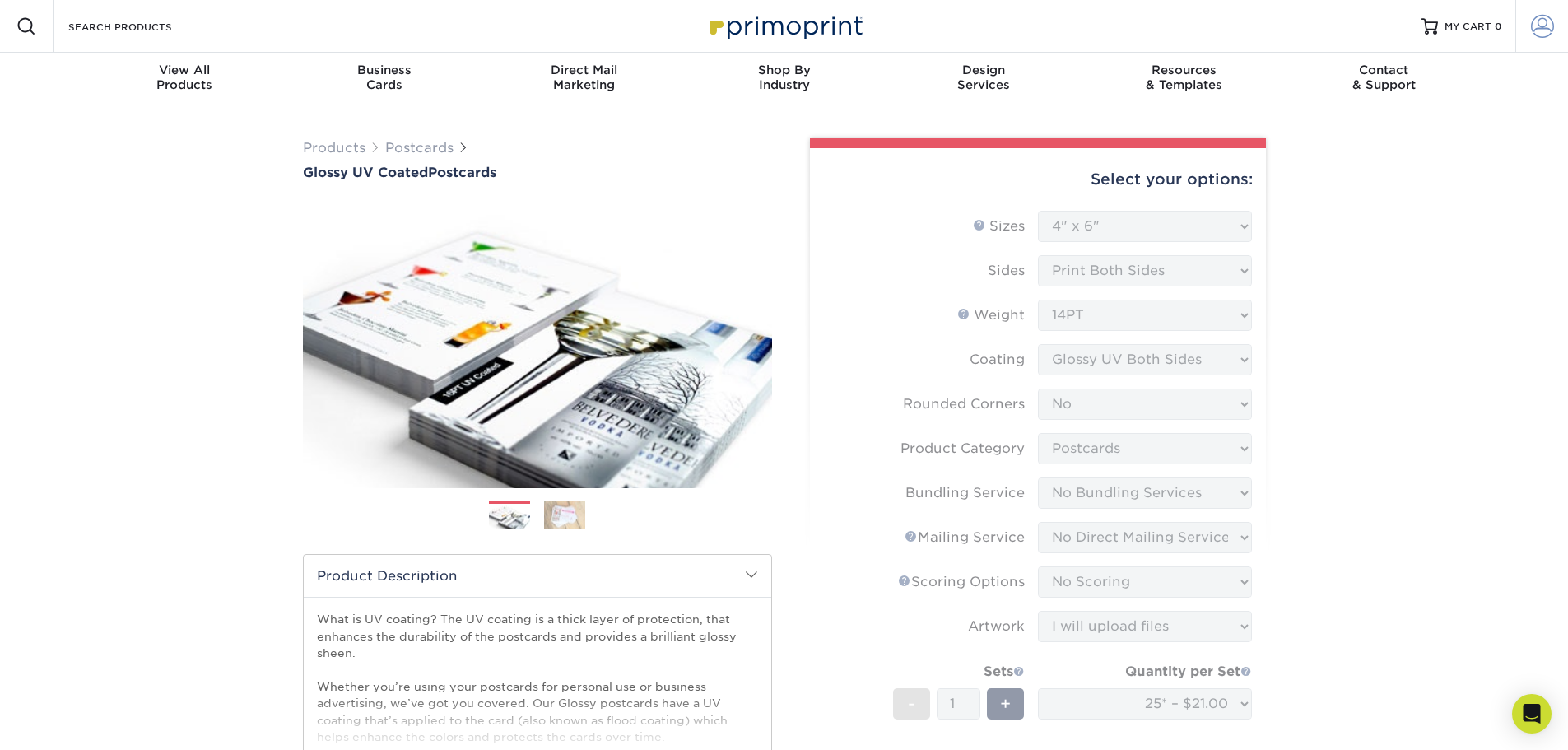
click at [1536, 24] on span at bounding box center [1542, 25] width 23 height 23
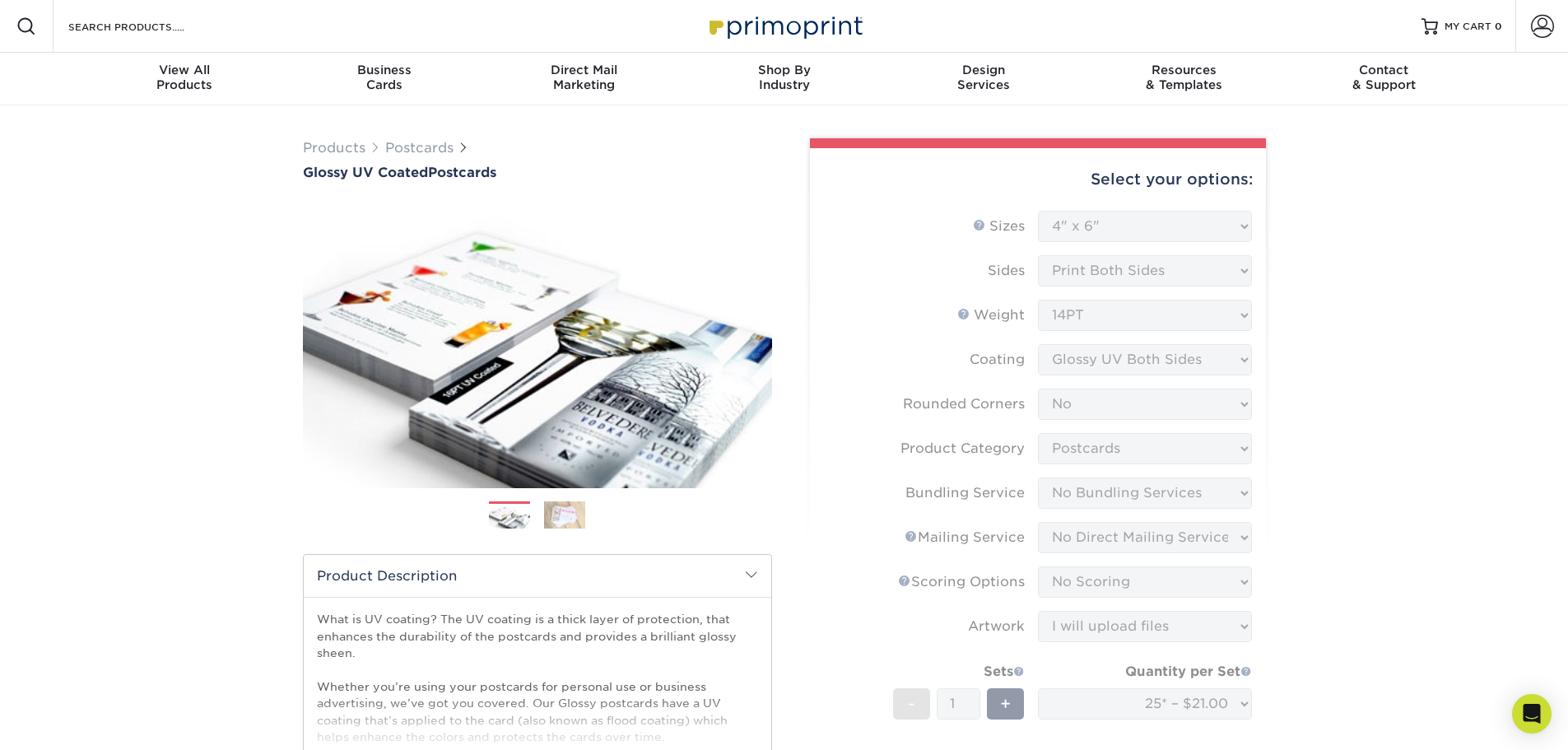
drag, startPoint x: 1550, startPoint y: 30, endPoint x: 1501, endPoint y: 73, distance: 65.2
click at [1549, 30] on span at bounding box center [1542, 25] width 23 height 23
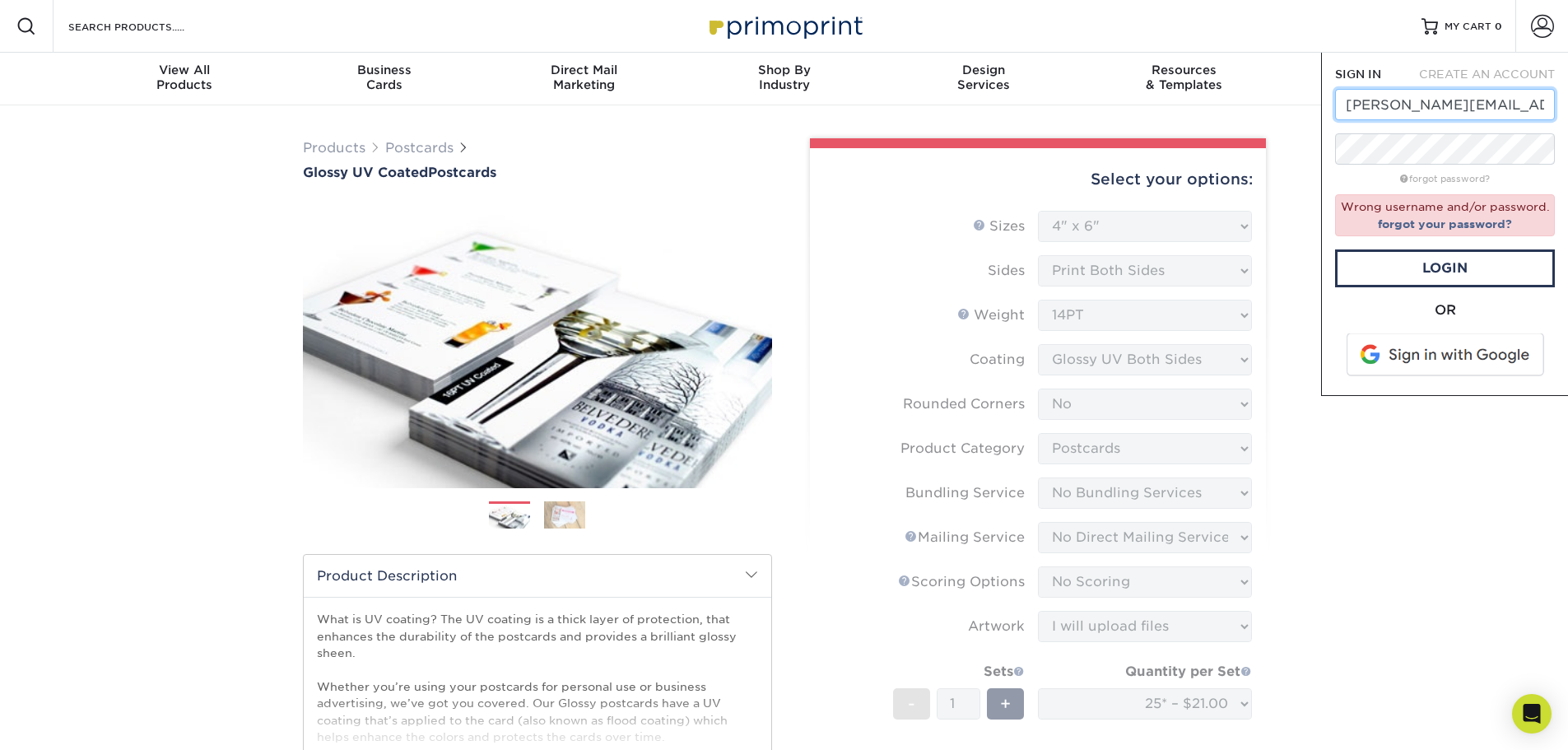
click at [1431, 102] on input "alex_morel@live.com" at bounding box center [1445, 104] width 219 height 31
type input "alexmorelrealtor@gmail.com"
click at [1439, 263] on link "Login" at bounding box center [1445, 268] width 219 height 38
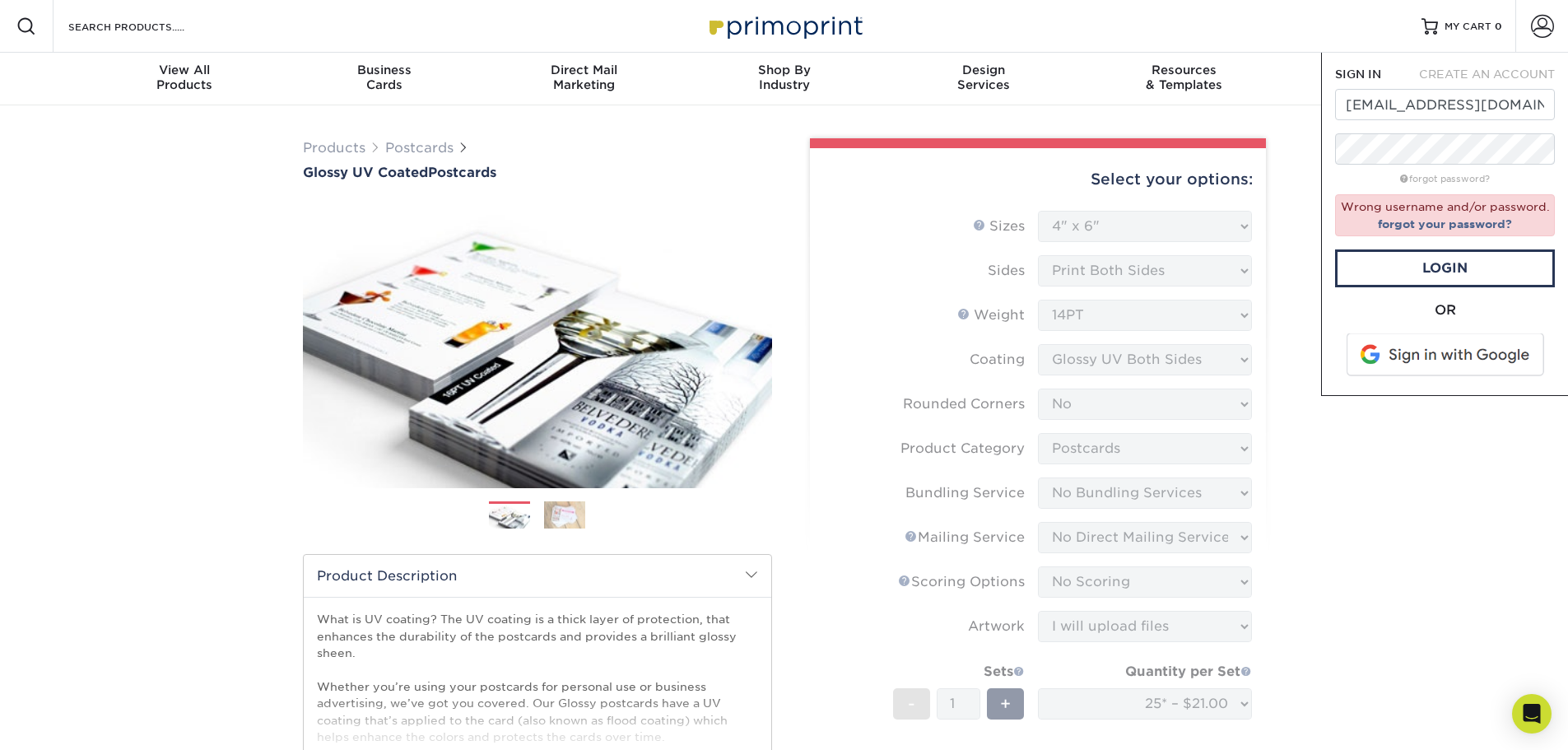
click at [1452, 362] on span at bounding box center [1446, 355] width 209 height 43
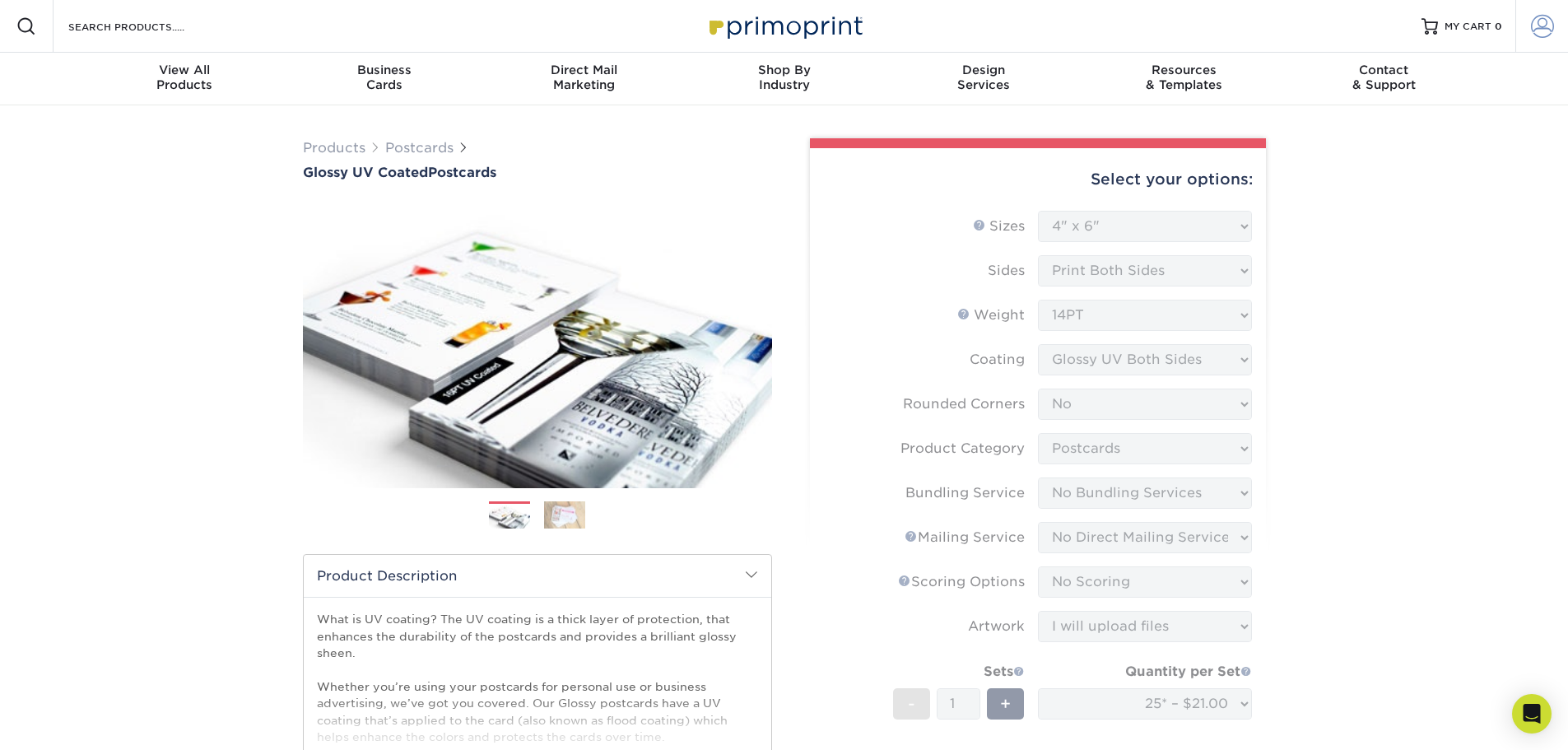
click at [1545, 39] on link "Account" at bounding box center [1542, 26] width 53 height 53
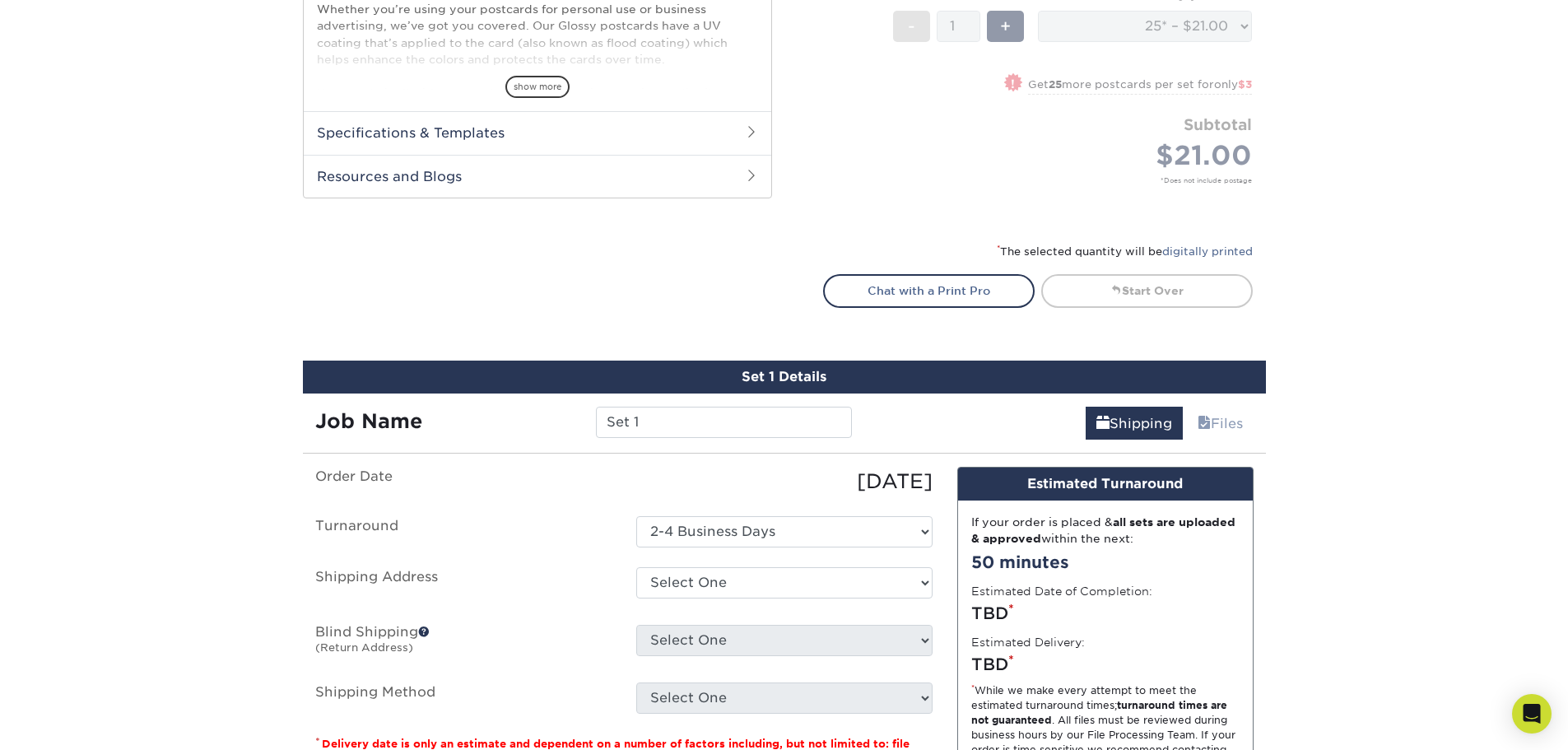
scroll to position [741, 0]
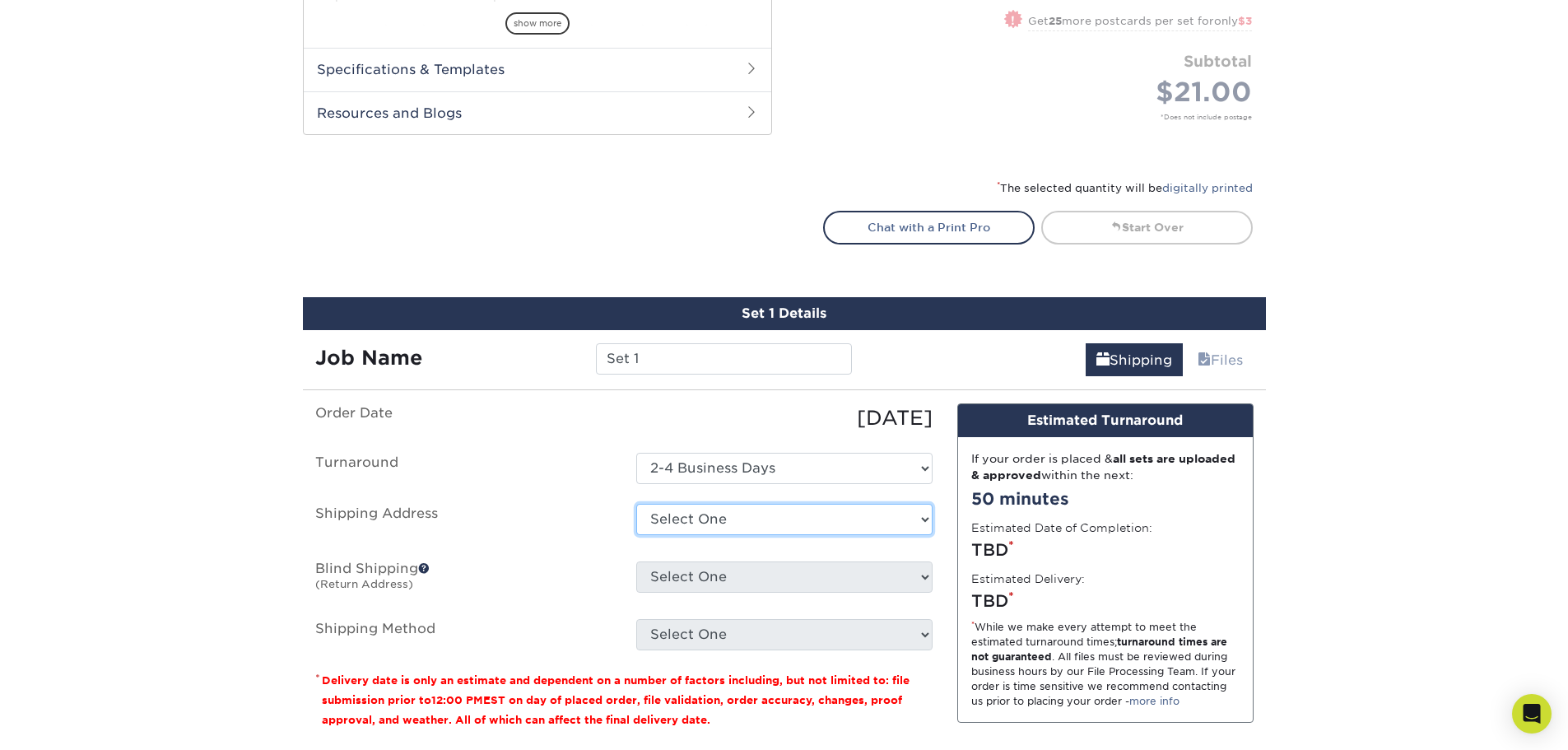
click at [754, 523] on select "Select One 1440 1ST ST, SARASOTA, FL 344 TERRAPIN RD, VENICE, FL 2000 WEBBER ST…" at bounding box center [784, 519] width 297 height 31
select select "251414"
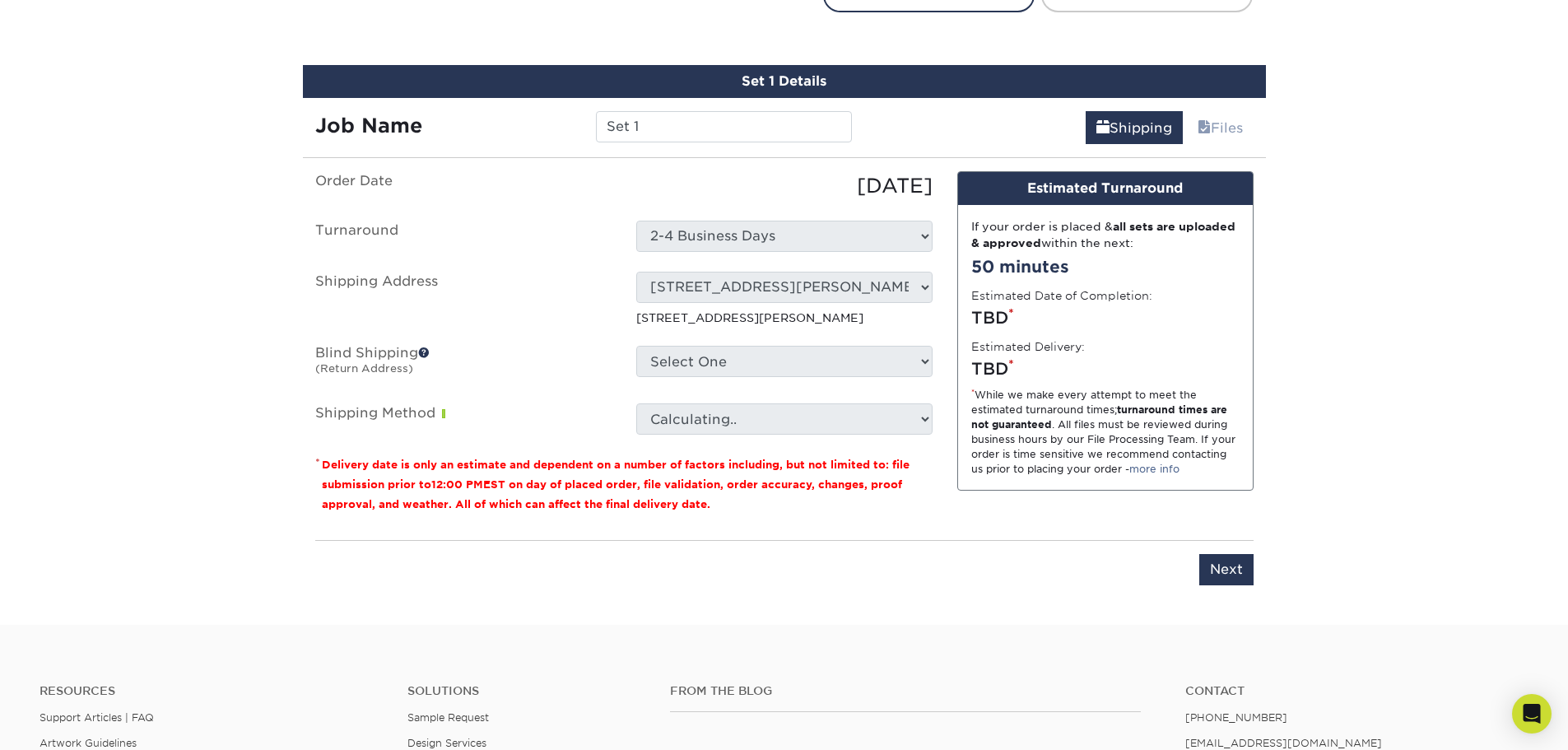
scroll to position [988, 0]
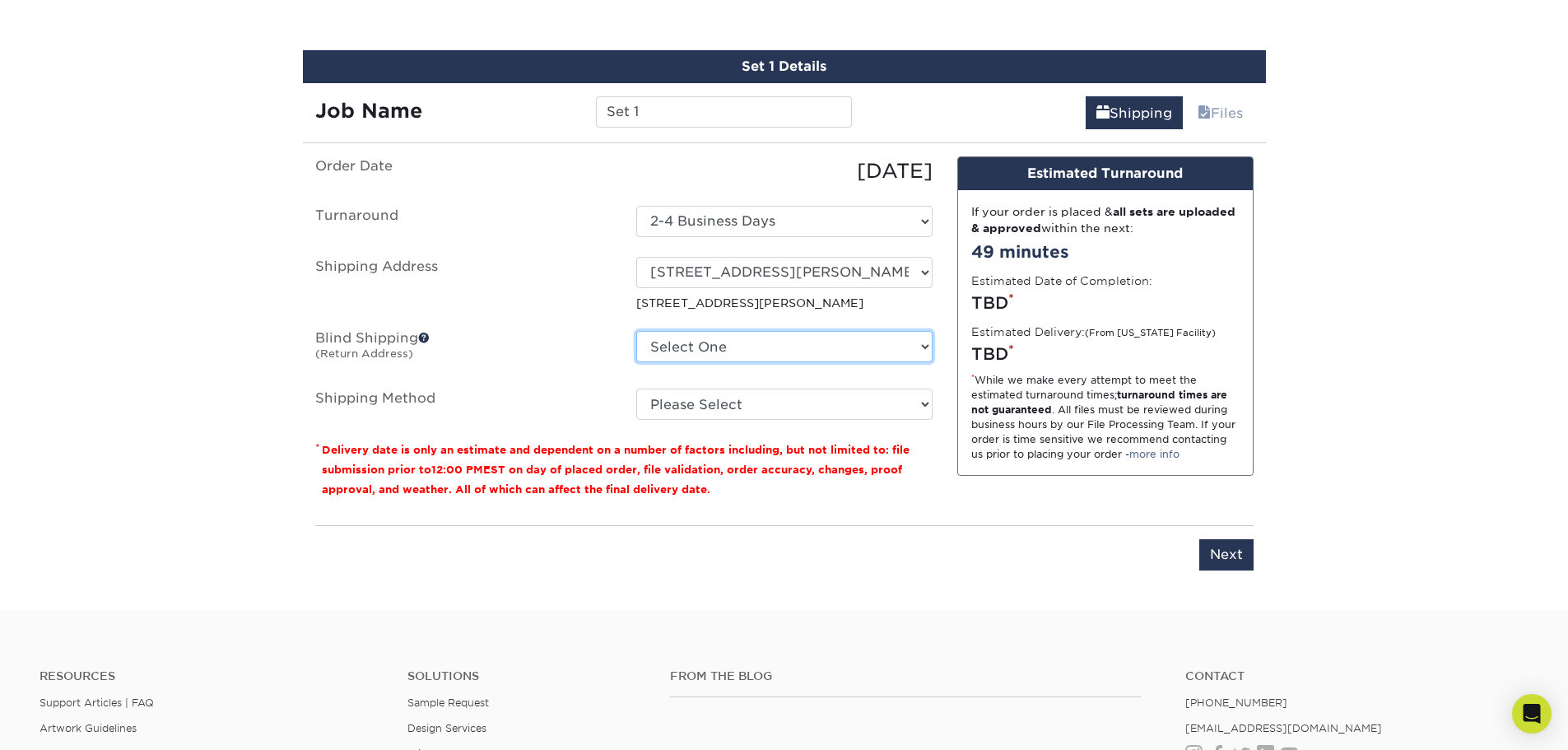
click at [791, 357] on select "Select One 1440 1ST ST, SARASOTA, FL 344 TERRAPIN RD, VENICE, FL 2000 WEBBER ST…" at bounding box center [784, 346] width 297 height 31
select select "251414"
click at [637, 331] on select "Select One 1440 1ST ST, SARASOTA, FL 344 TERRAPIN RD, VENICE, FL 2000 WEBBER ST…" at bounding box center [784, 346] width 297 height 31
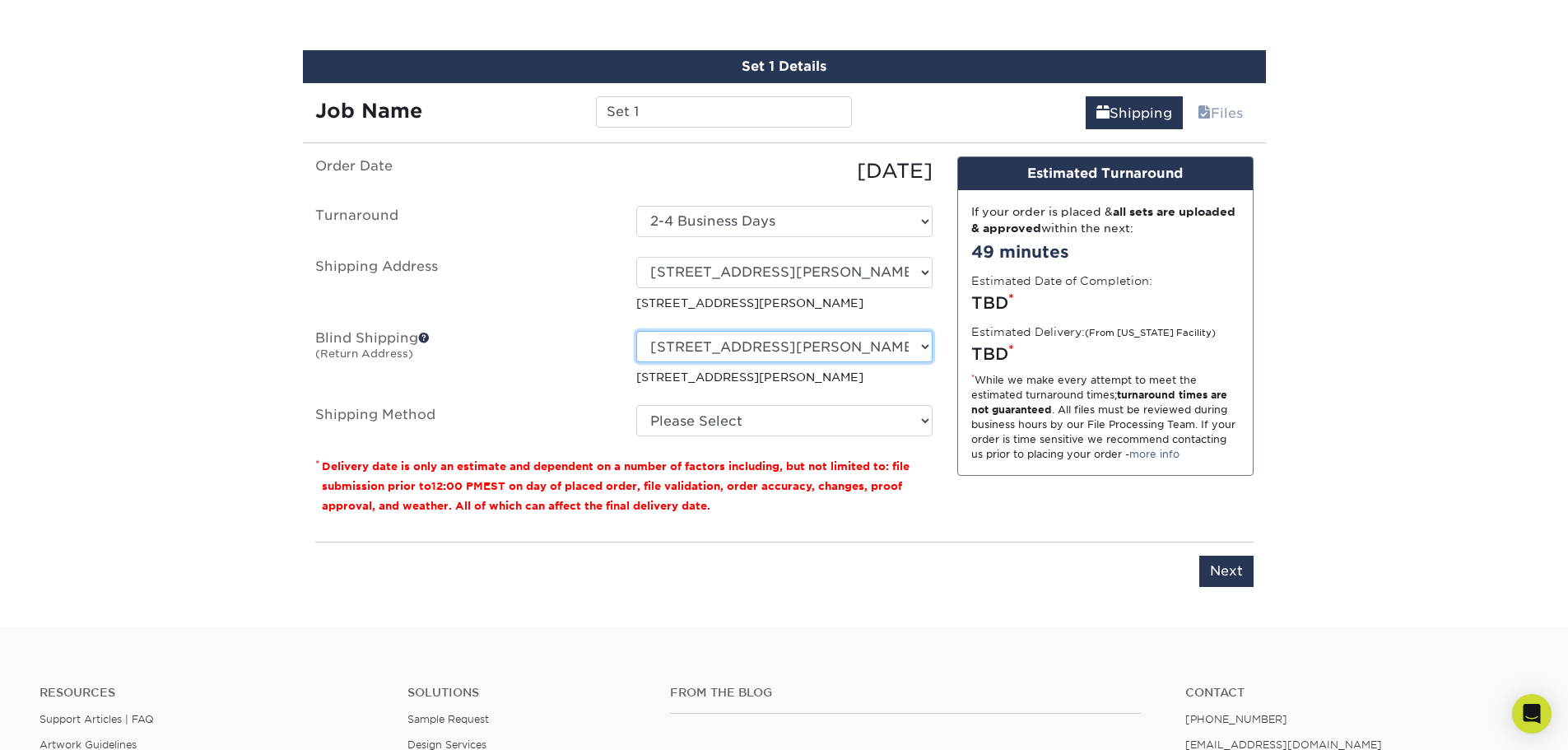
click at [753, 348] on select "Select One 1440 1ST ST, SARASOTA, FL 344 TERRAPIN RD, VENICE, FL 2000 WEBBER ST…" at bounding box center [784, 346] width 297 height 31
click at [575, 370] on label "Blind Shipping (Return Address)" at bounding box center [463, 358] width 321 height 54
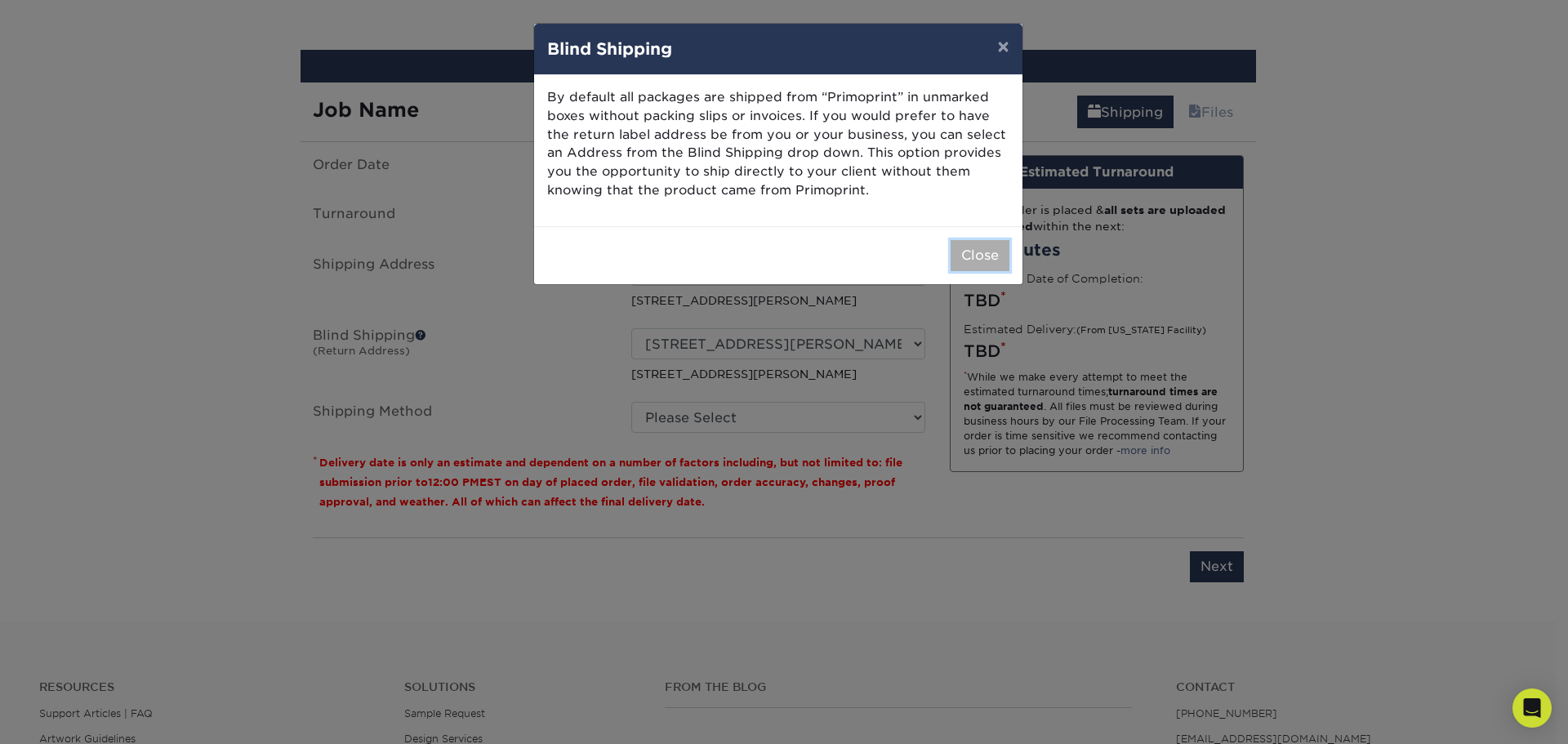
click at [950, 261] on button "Close" at bounding box center [979, 255] width 58 height 31
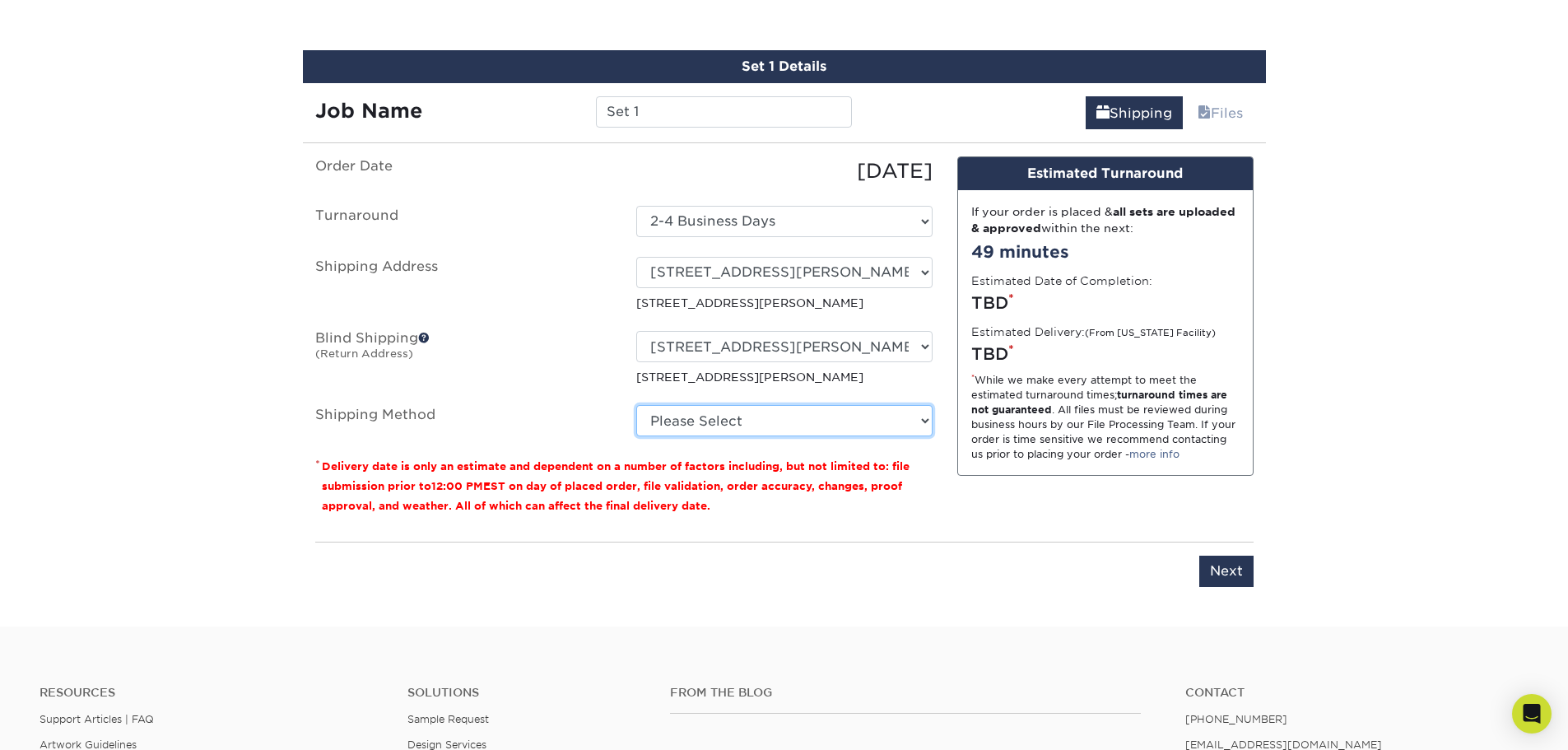
click at [776, 432] on select "Please Select Ground Shipping (+$32.96) 3 Day Shipping Service (+$38.07) 2 Day …" at bounding box center [784, 421] width 297 height 31
select select "03"
click at [637, 405] on select "Please Select Ground Shipping (+$32.96) 3 Day Shipping Service (+$38.07) 2 Day …" at bounding box center [784, 421] width 297 height 31
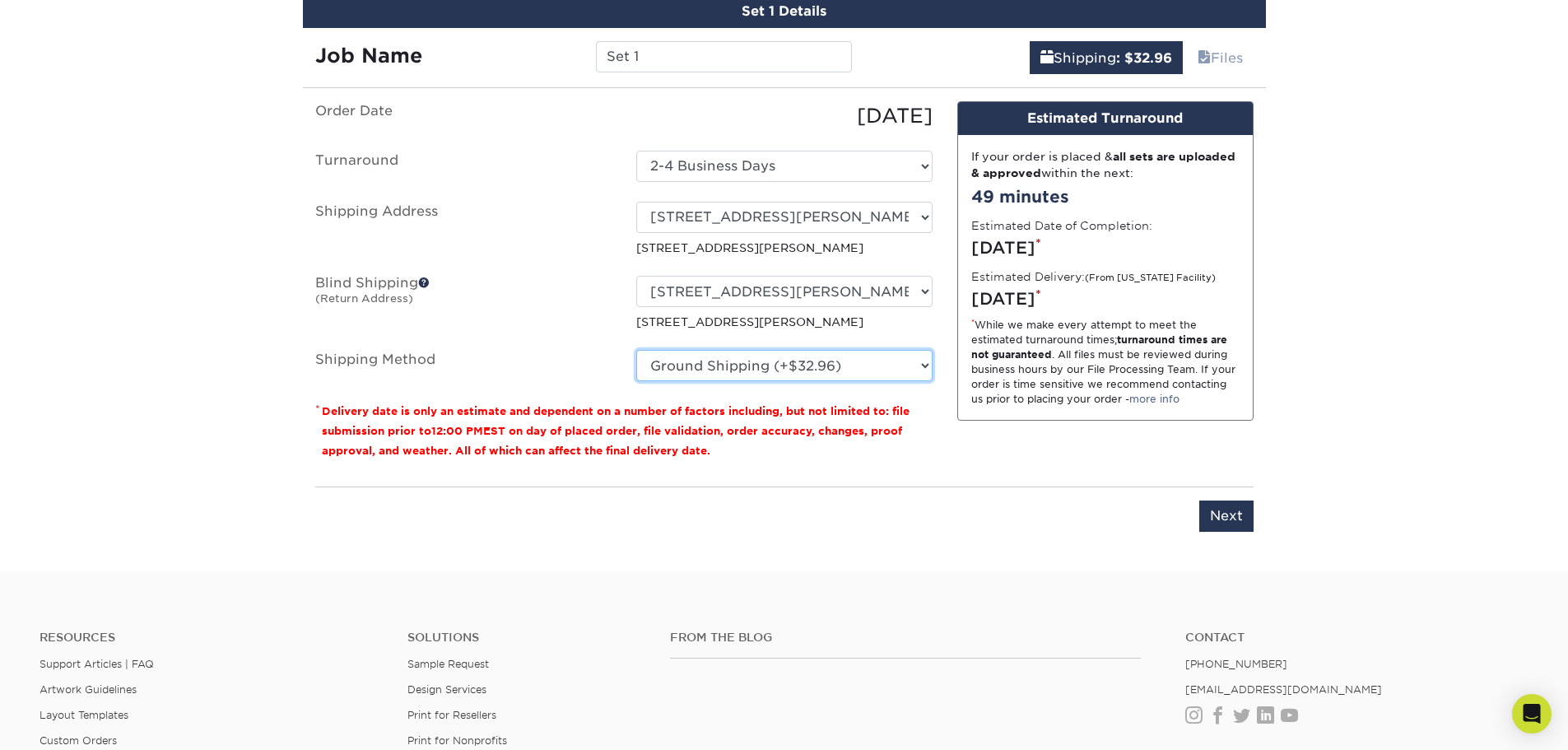
scroll to position [1070, 0]
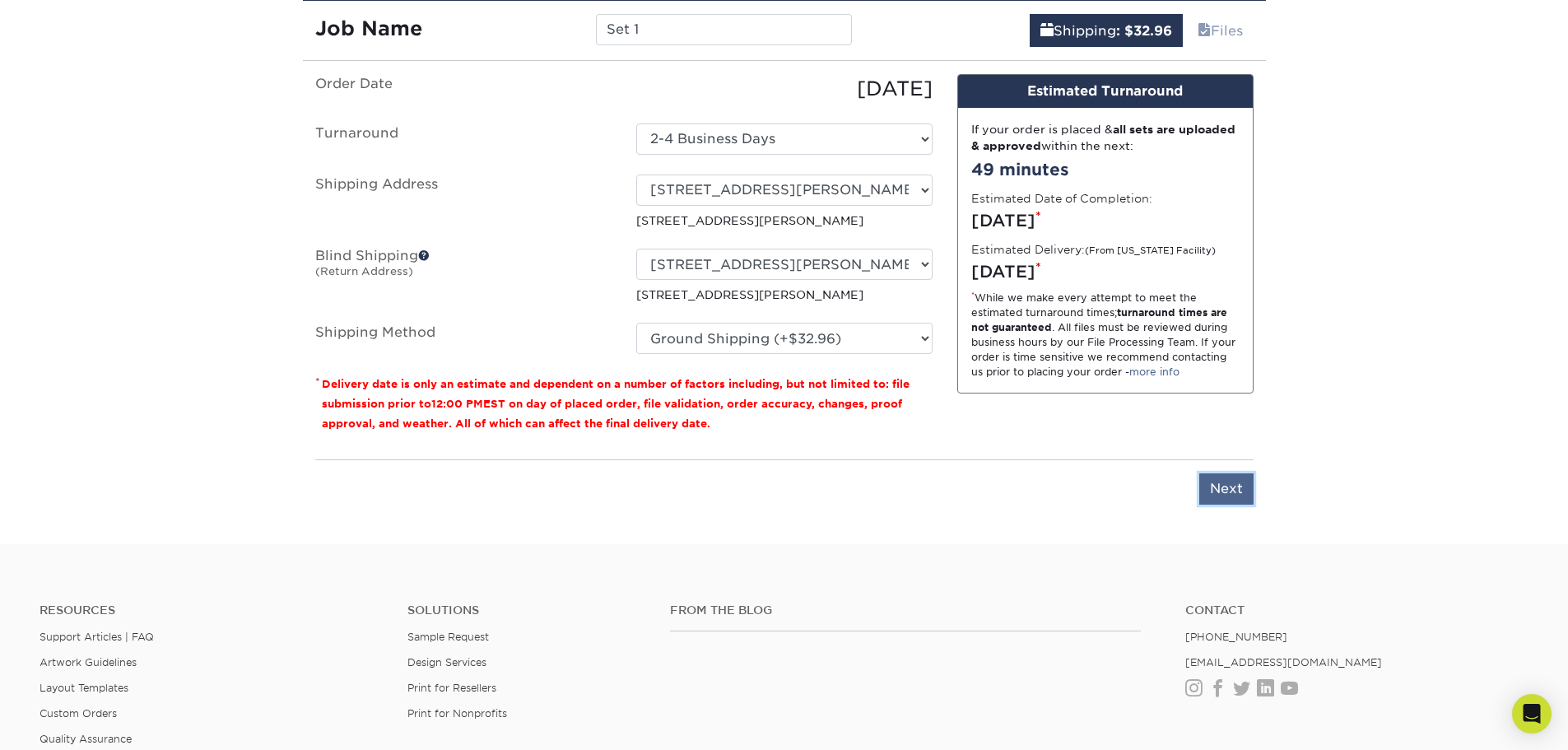
click at [1219, 487] on input "Next" at bounding box center [1226, 489] width 54 height 31
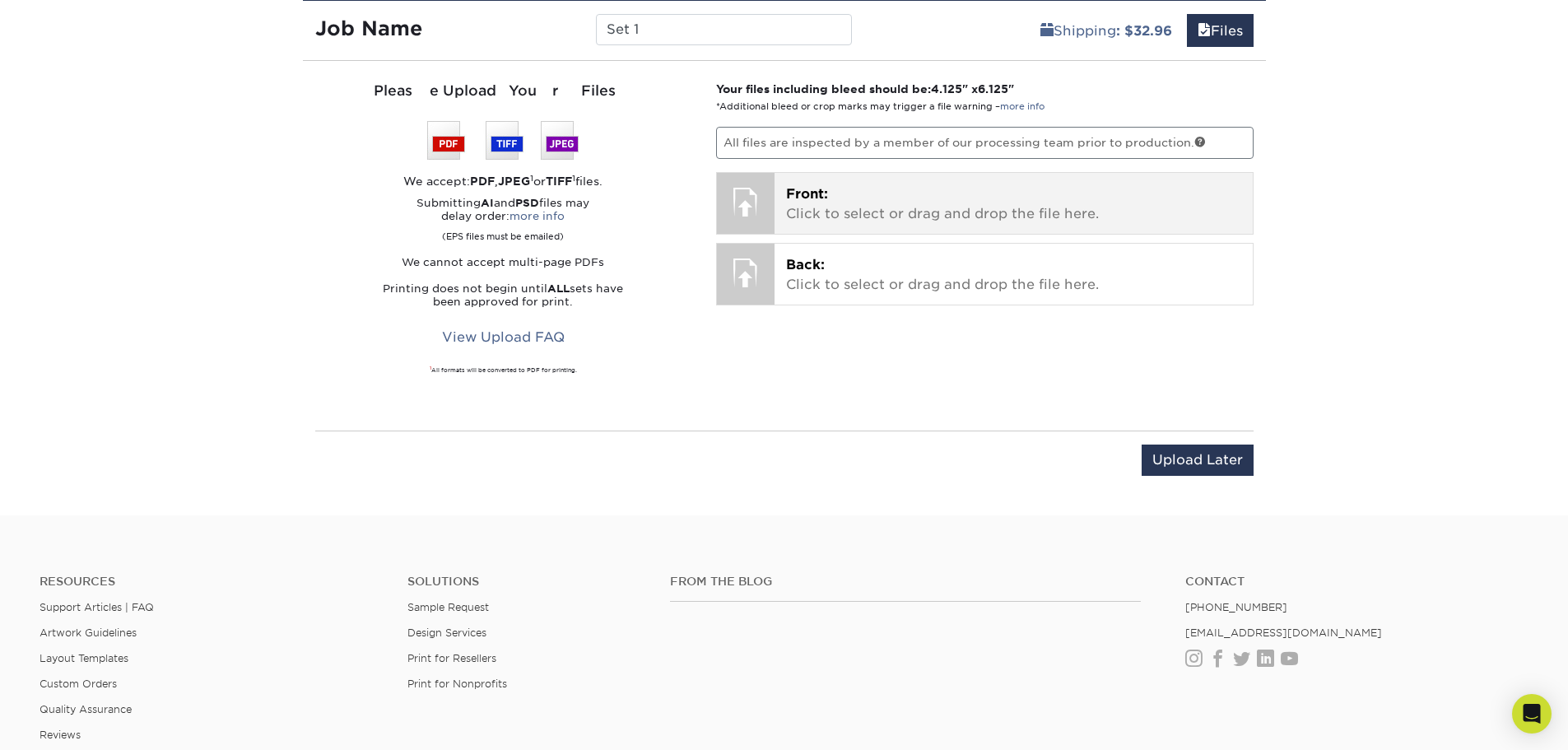
click at [892, 212] on p "Front: Click to select or drag and drop the file here." at bounding box center [1014, 204] width 455 height 40
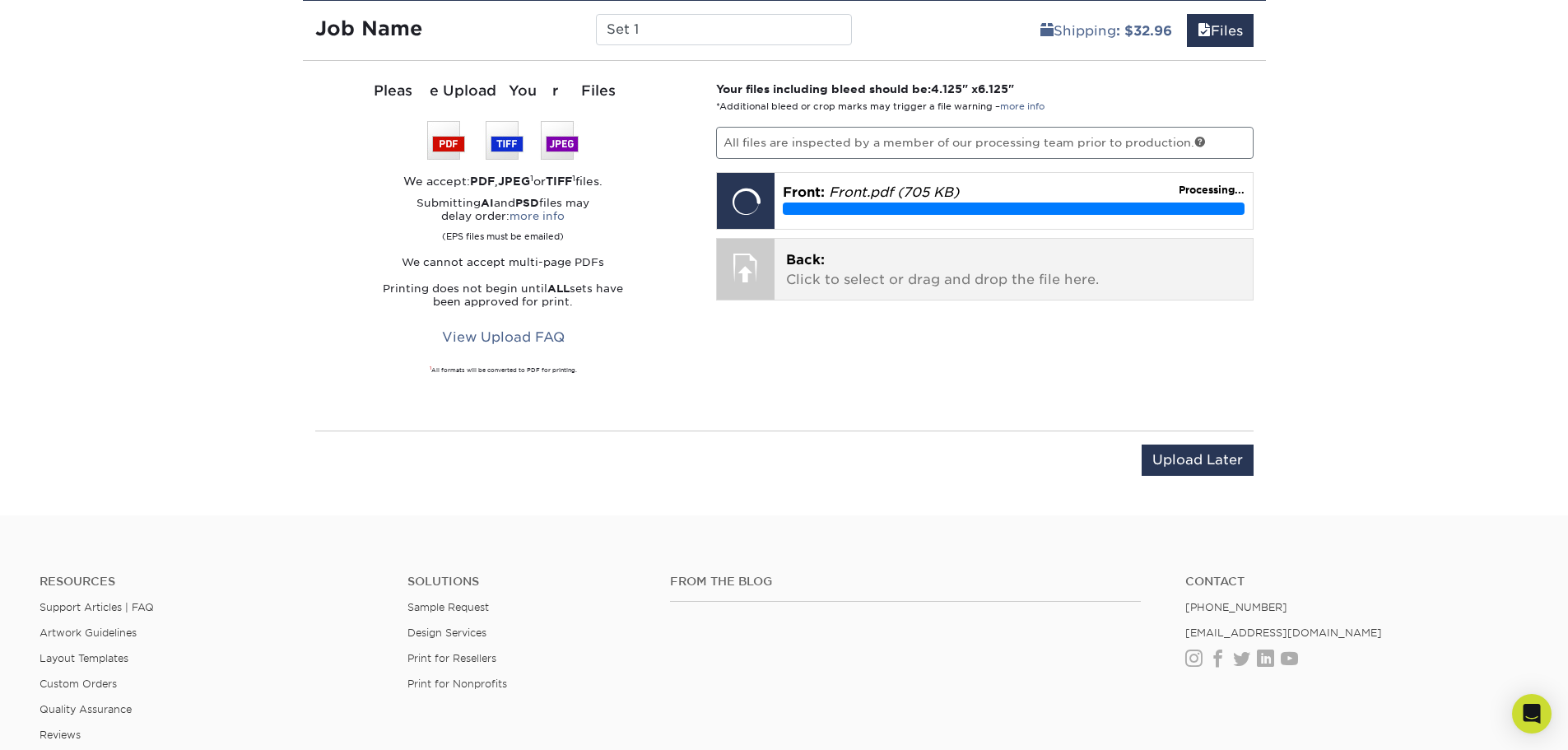
click at [812, 285] on p "Back: Click to select or drag and drop the file here." at bounding box center [1014, 270] width 455 height 40
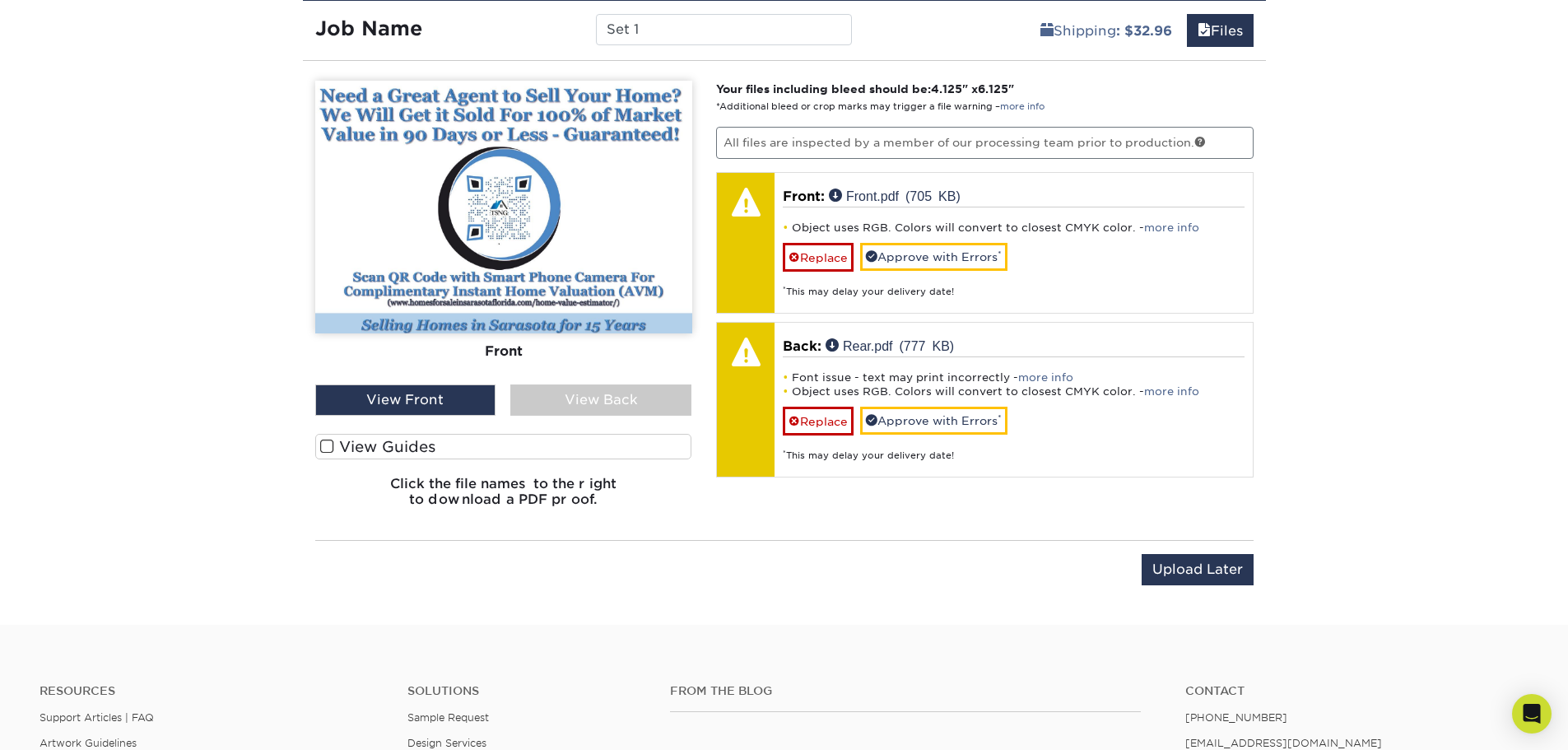
click at [414, 442] on label "View Guides" at bounding box center [504, 446] width 377 height 25
click at [0, 0] on input "View Guides" at bounding box center [0, 0] width 0 height 0
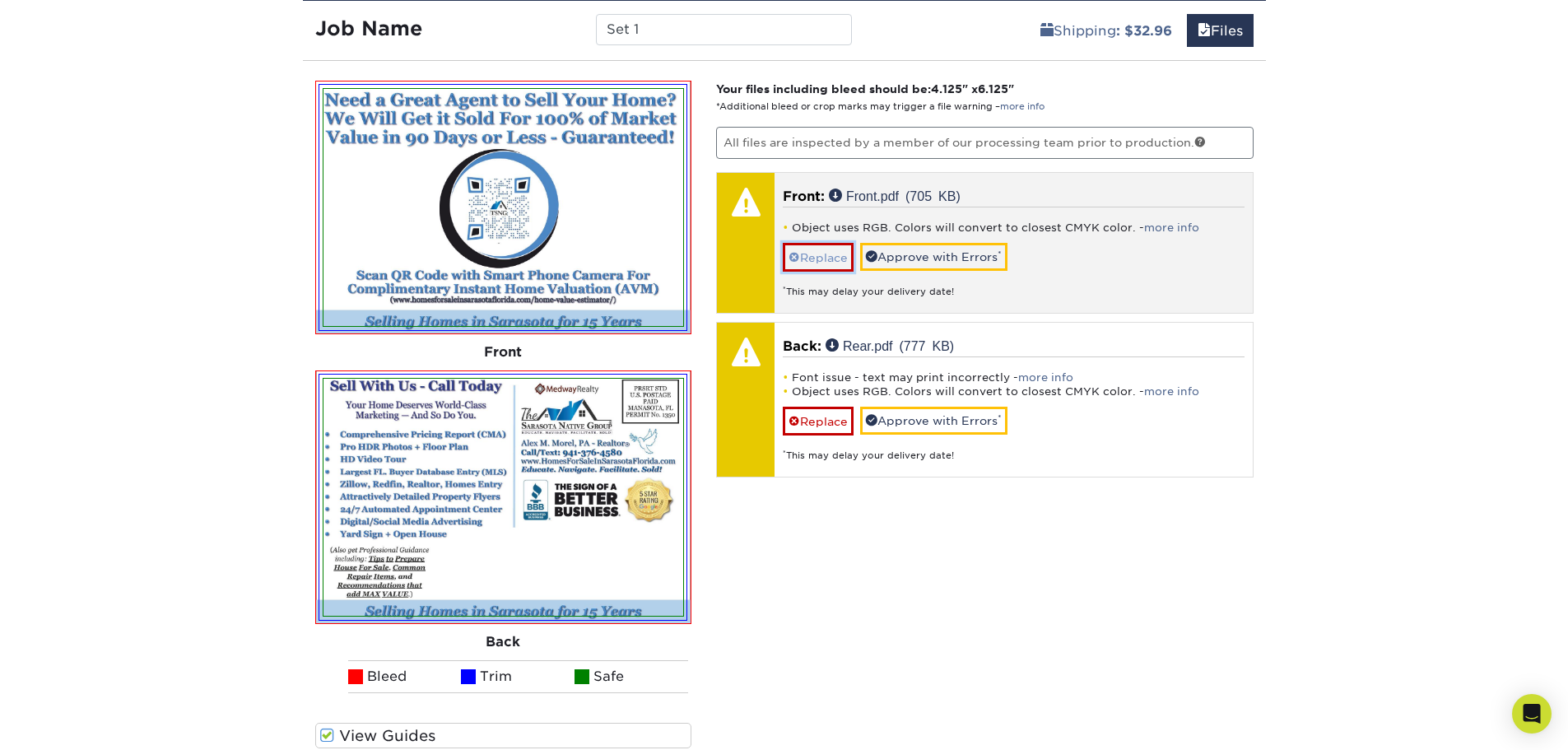
click at [815, 263] on link "Replace" at bounding box center [818, 258] width 71 height 29
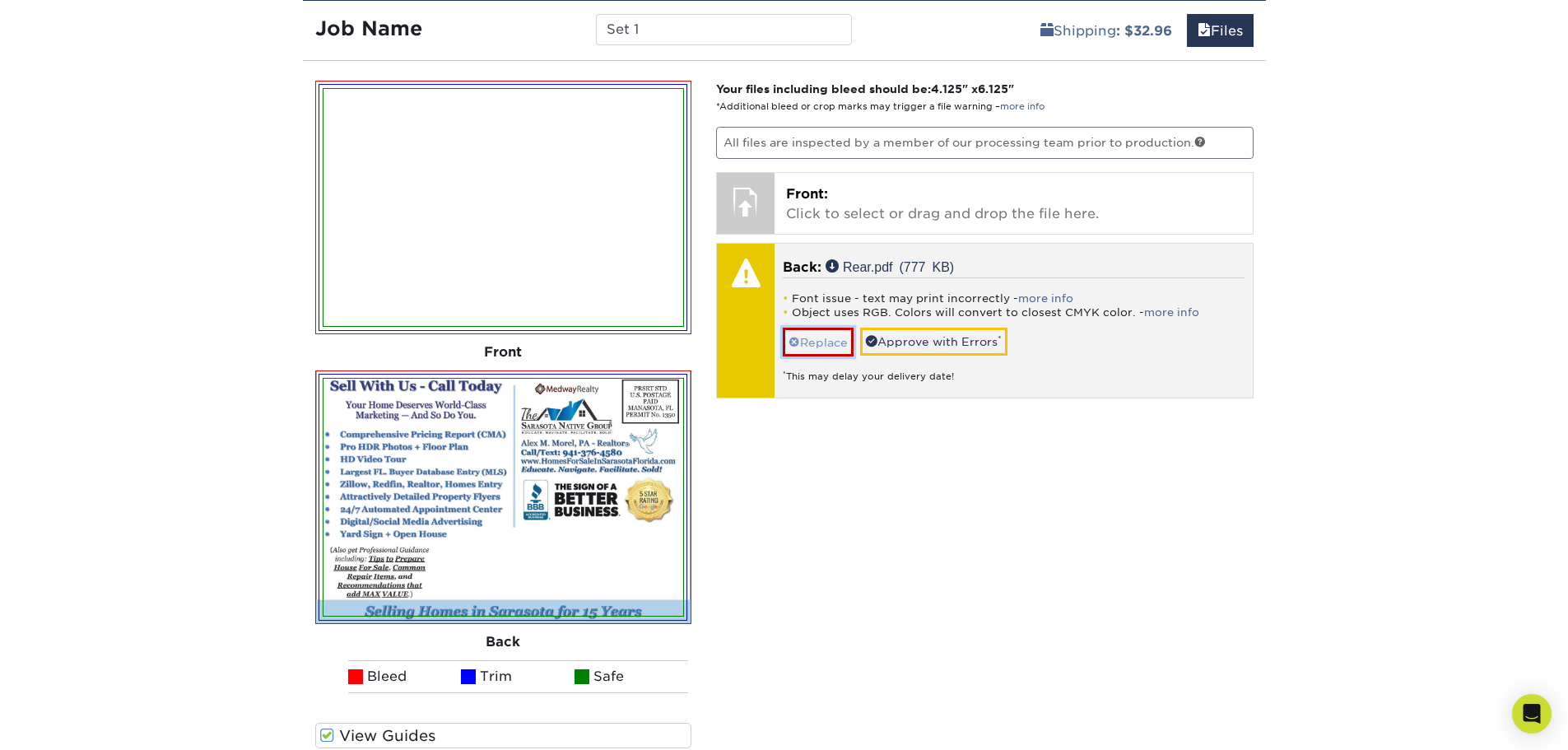
click at [806, 346] on link "Replace" at bounding box center [818, 342] width 71 height 29
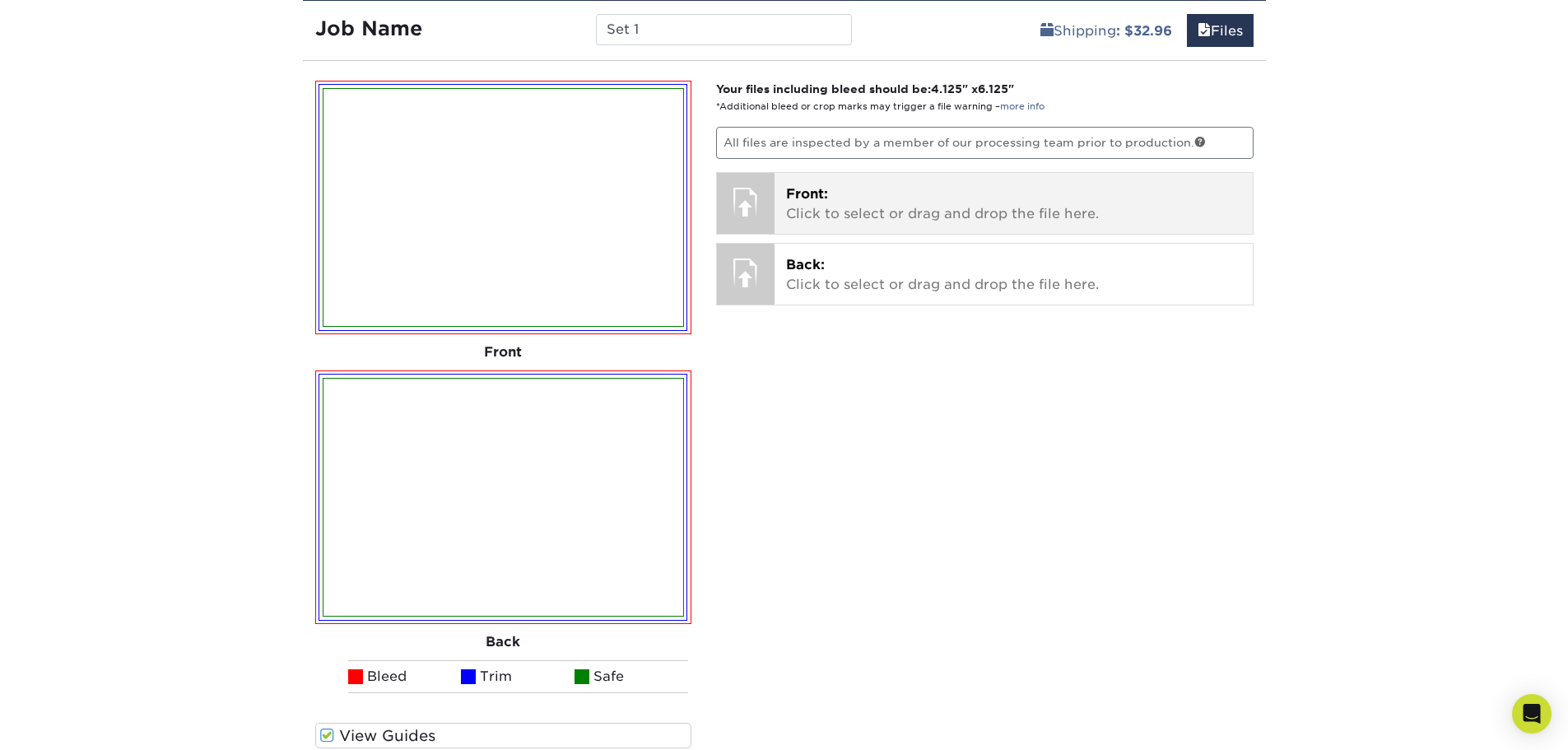
click at [830, 210] on p "Front: Click to select or drag and drop the file here." at bounding box center [1014, 204] width 455 height 40
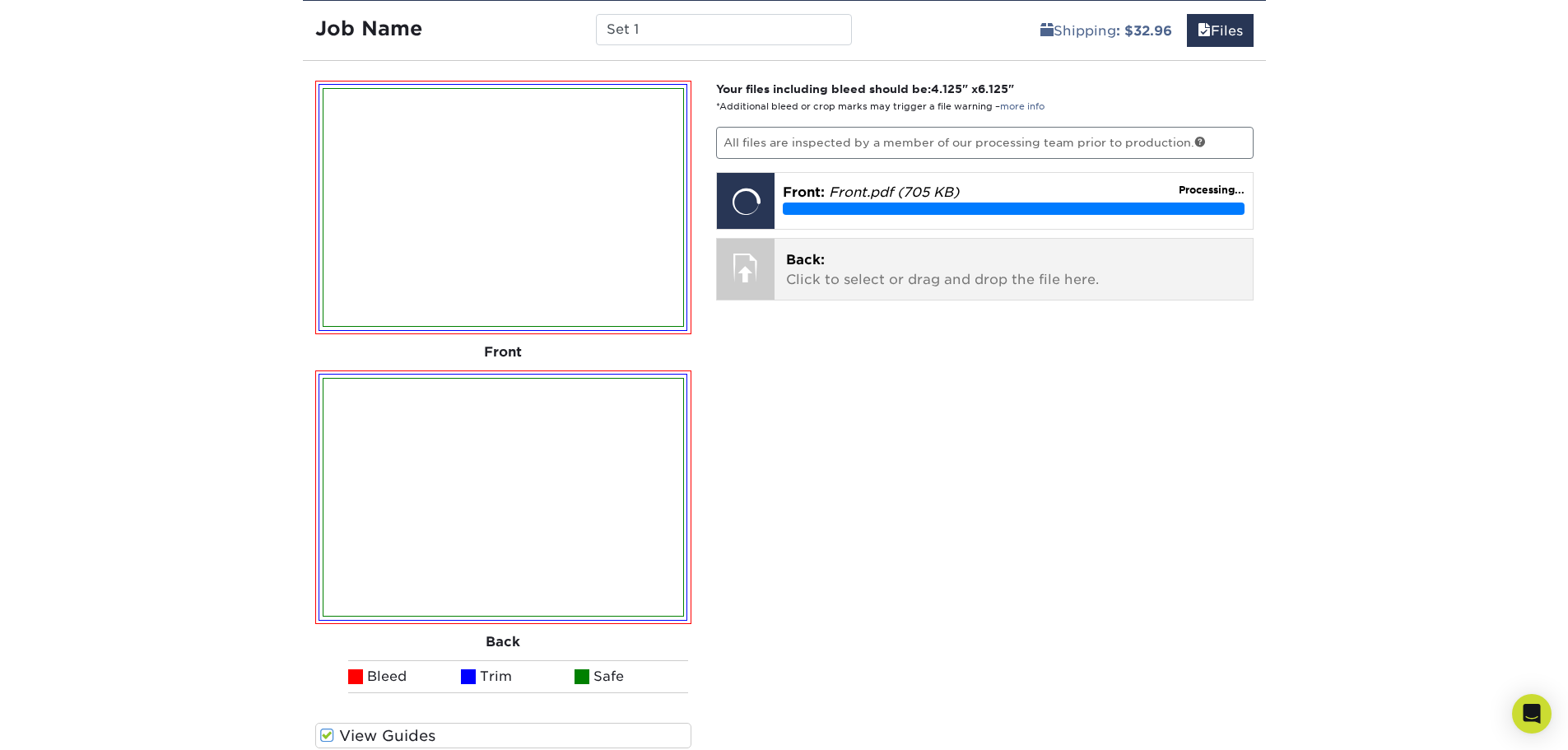
click at [851, 262] on p "Back: Click to select or drag and drop the file here." at bounding box center [1014, 270] width 455 height 40
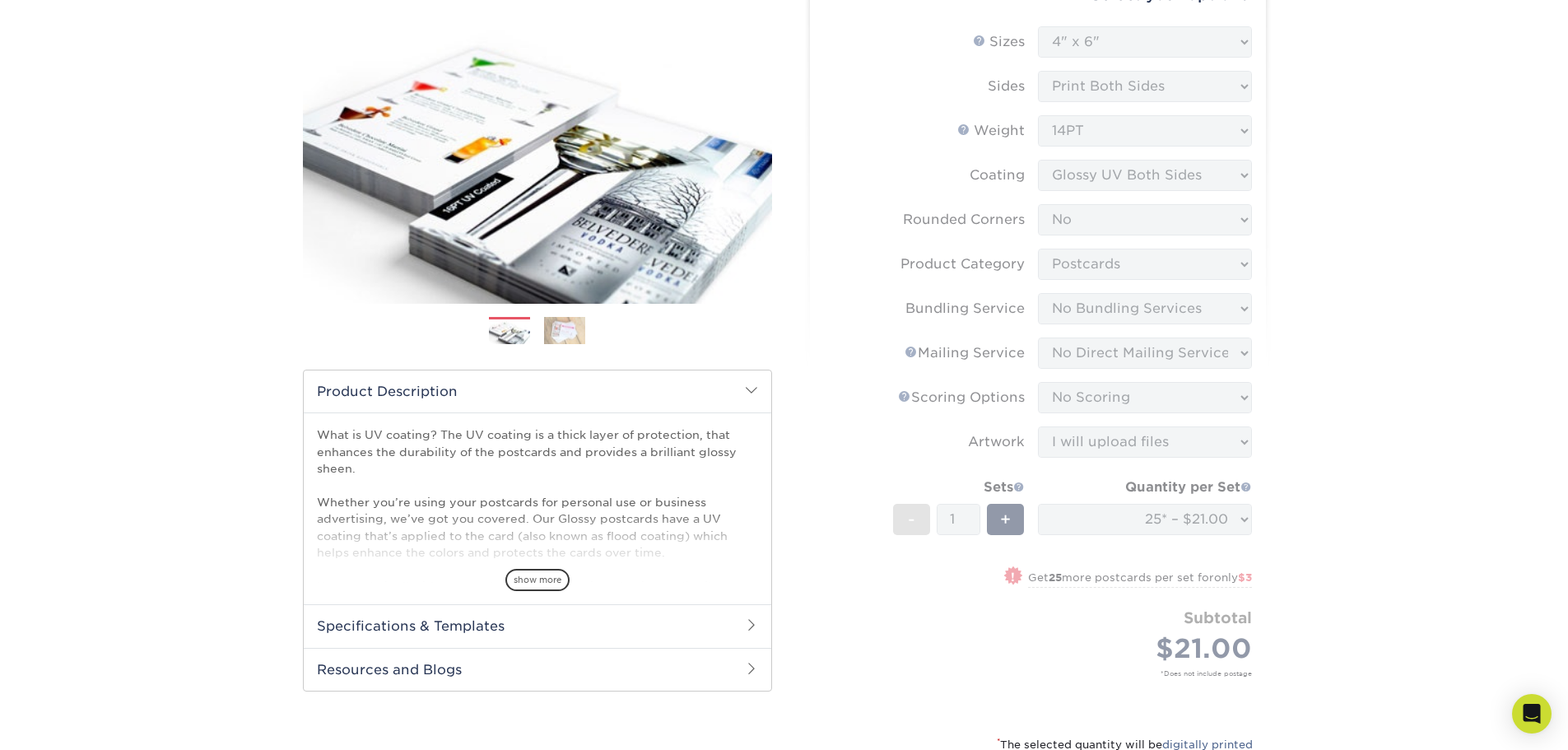
scroll to position [0, 0]
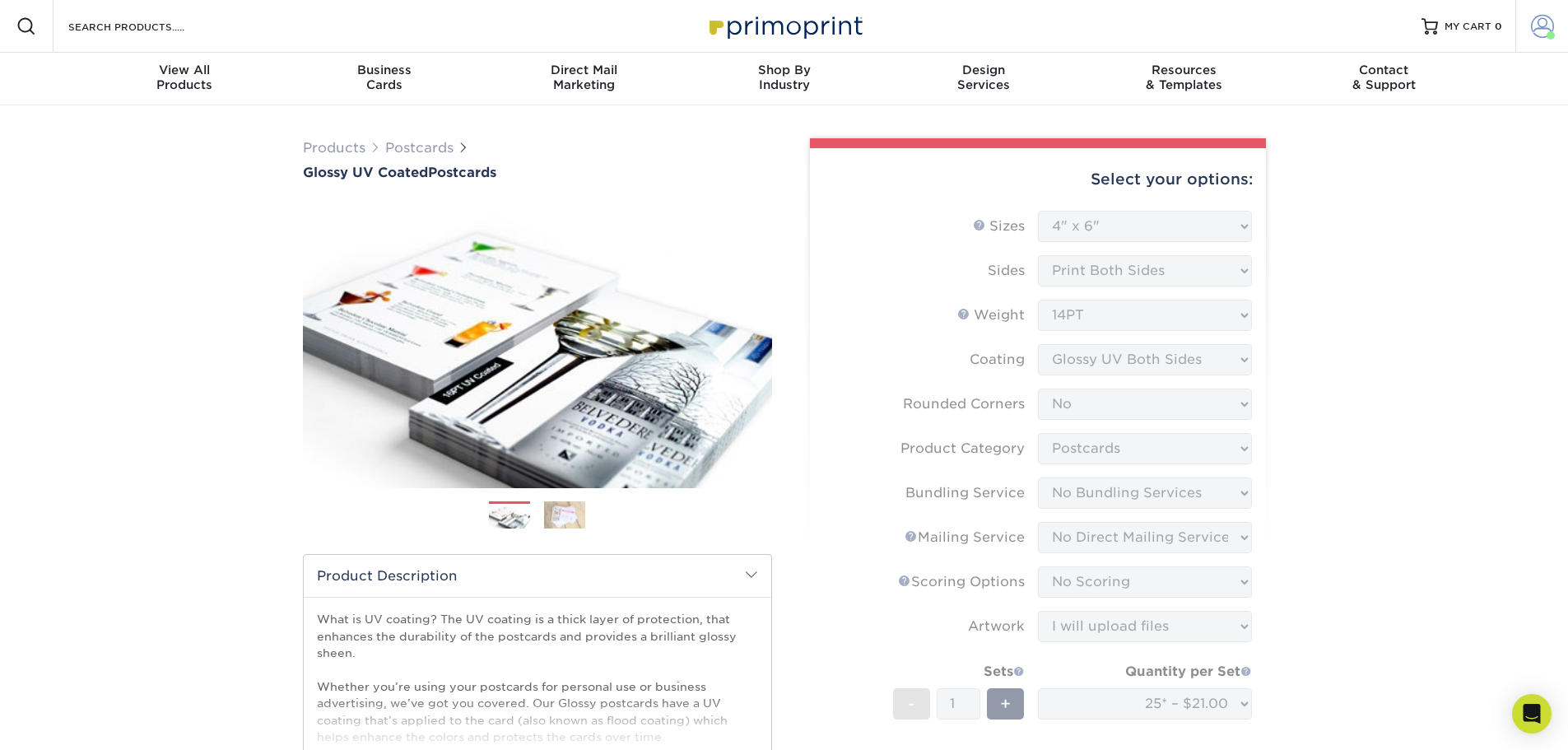
click at [1542, 14] on link "Account" at bounding box center [1542, 26] width 53 height 53
click at [1368, 212] on link "Logout" at bounding box center [1445, 222] width 207 height 20
